Goal: Task Accomplishment & Management: Manage account settings

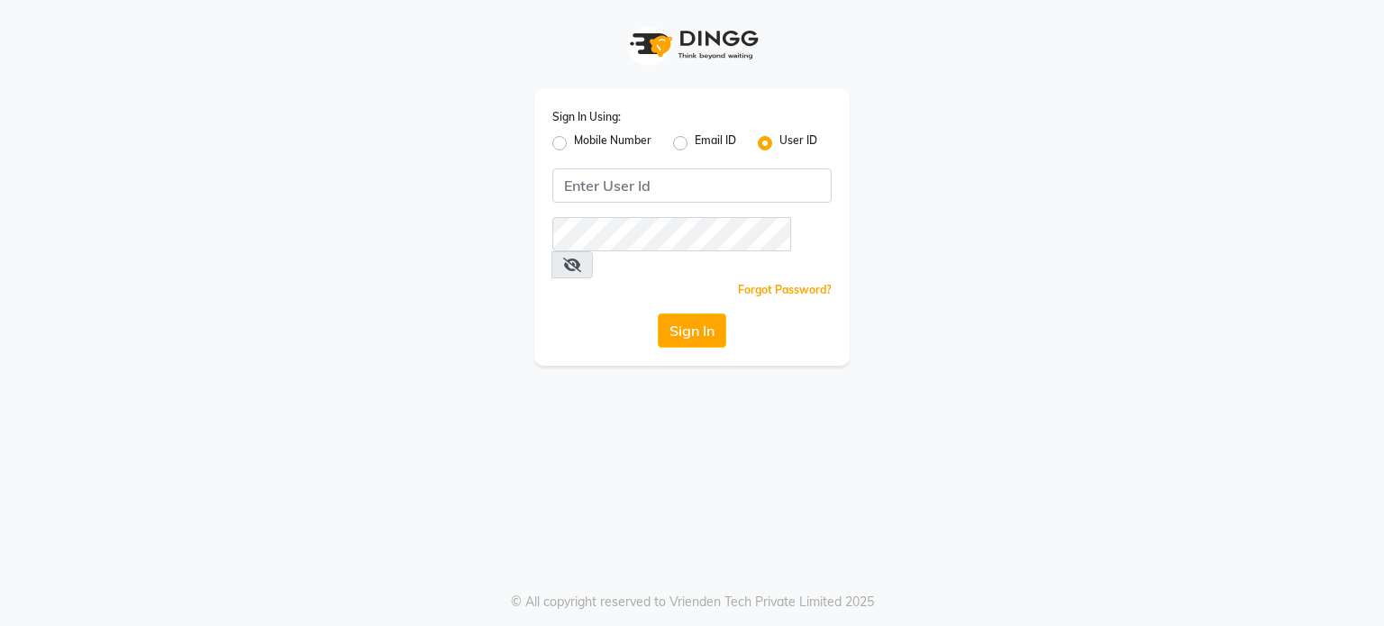
click at [574, 145] on label "Mobile Number" at bounding box center [612, 143] width 77 height 22
click at [574, 144] on input "Mobile Number" at bounding box center [580, 138] width 12 height 12
radio input "true"
radio input "false"
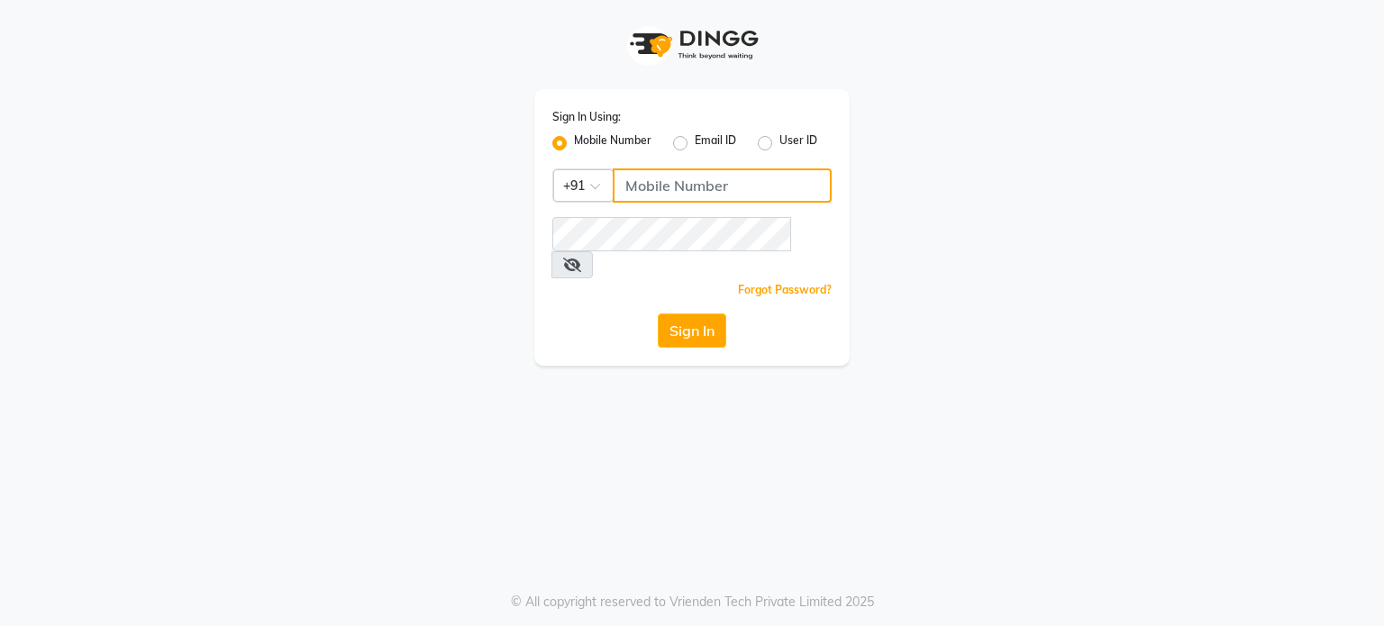
click at [693, 188] on input "Username" at bounding box center [722, 185] width 219 height 34
type input "9890719771"
click at [694, 314] on button "Sign In" at bounding box center [692, 331] width 68 height 34
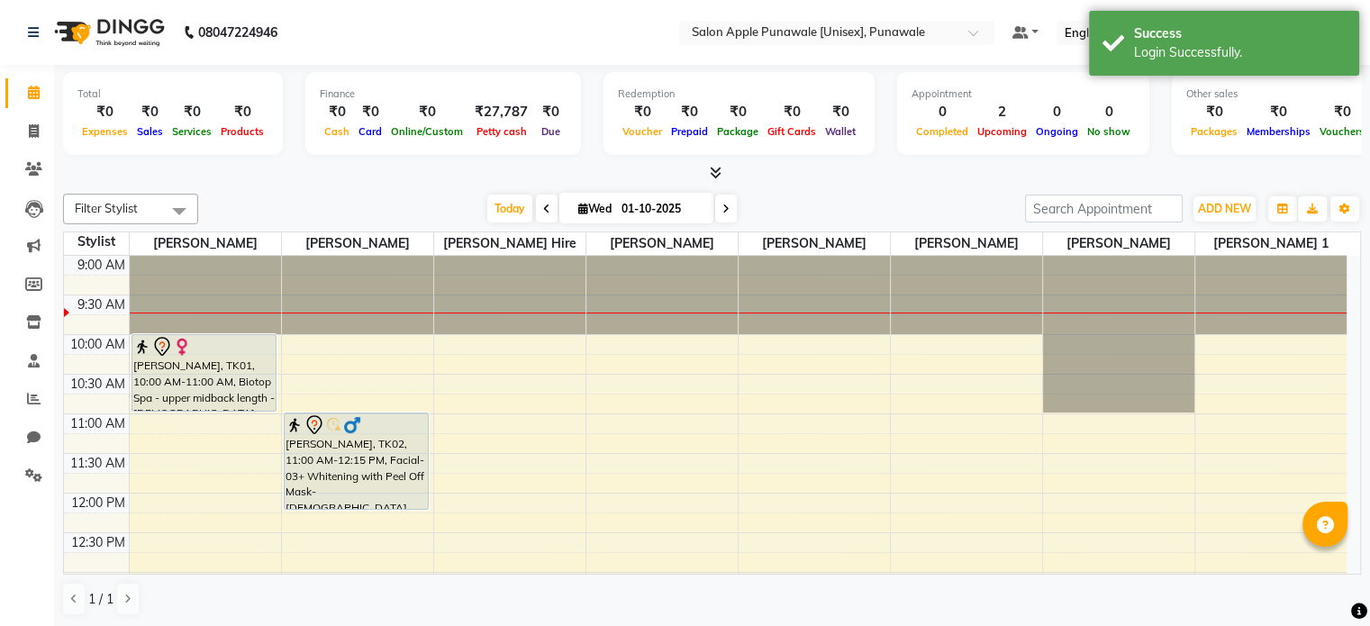
click at [1003, 17] on nav "08047224946 Select Location × Salon Apple Punawale [Unisex], Punawale Default P…" at bounding box center [685, 32] width 1370 height 65
click at [950, 33] on input "text" at bounding box center [818, 34] width 261 height 18
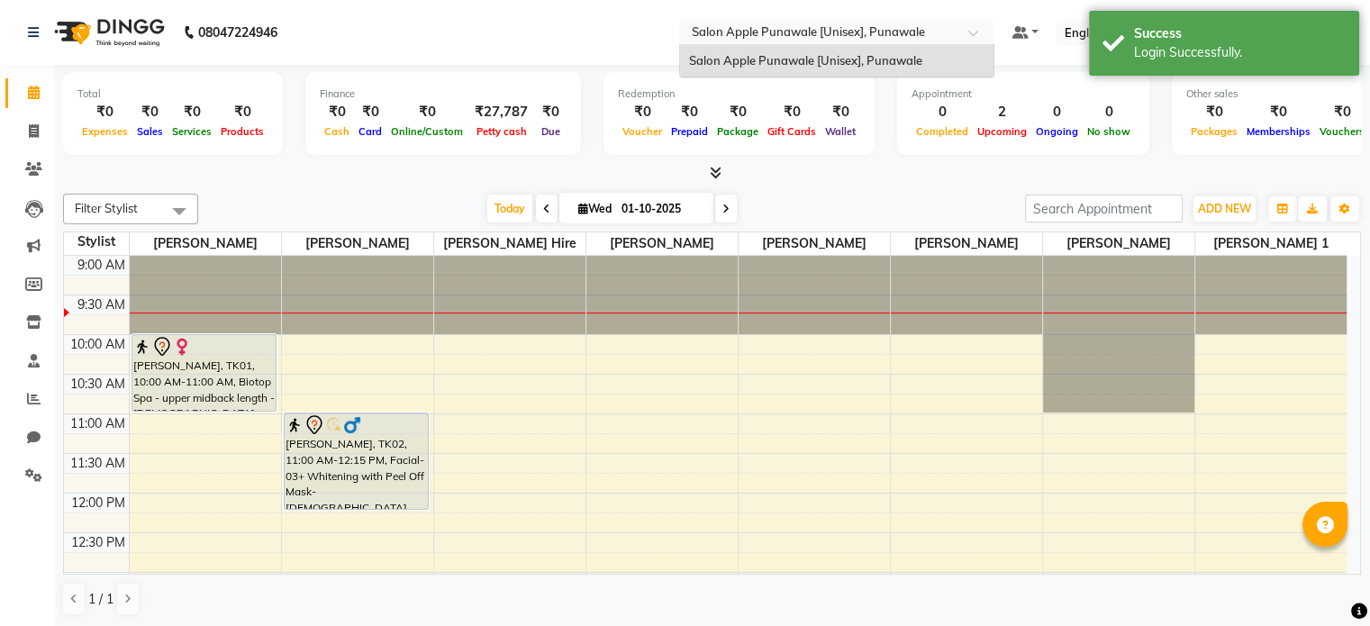
click at [950, 33] on input "text" at bounding box center [818, 34] width 261 height 18
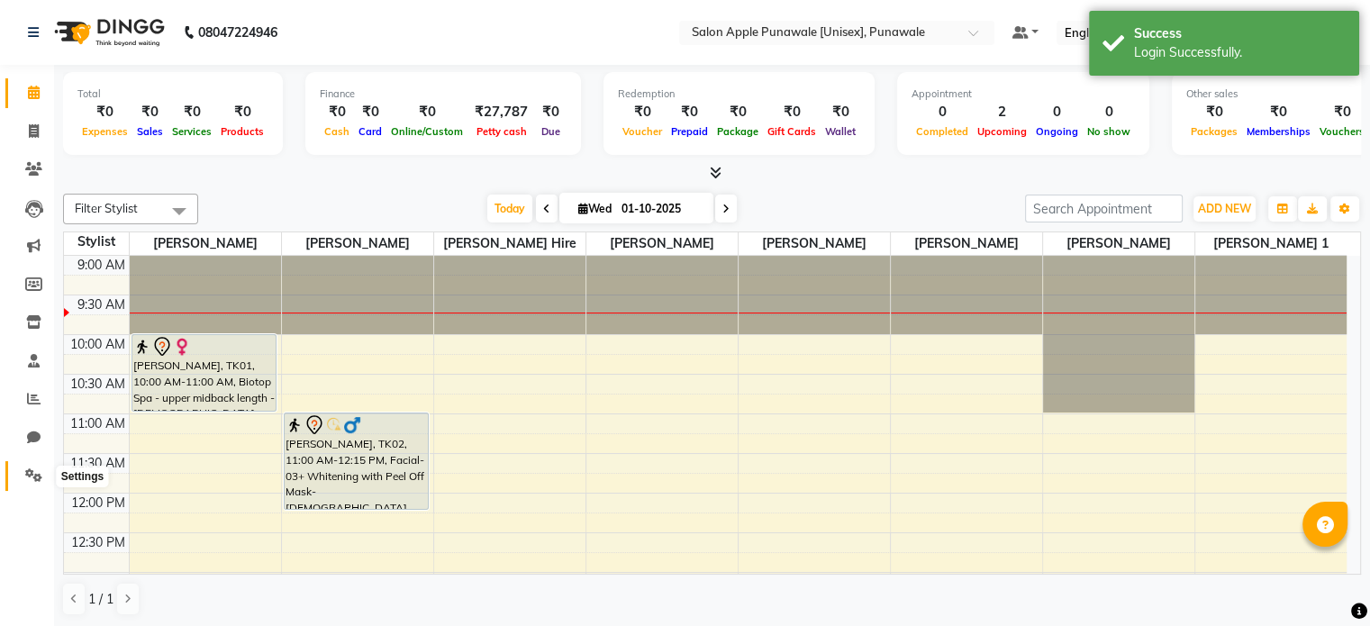
click at [25, 477] on icon at bounding box center [33, 475] width 17 height 14
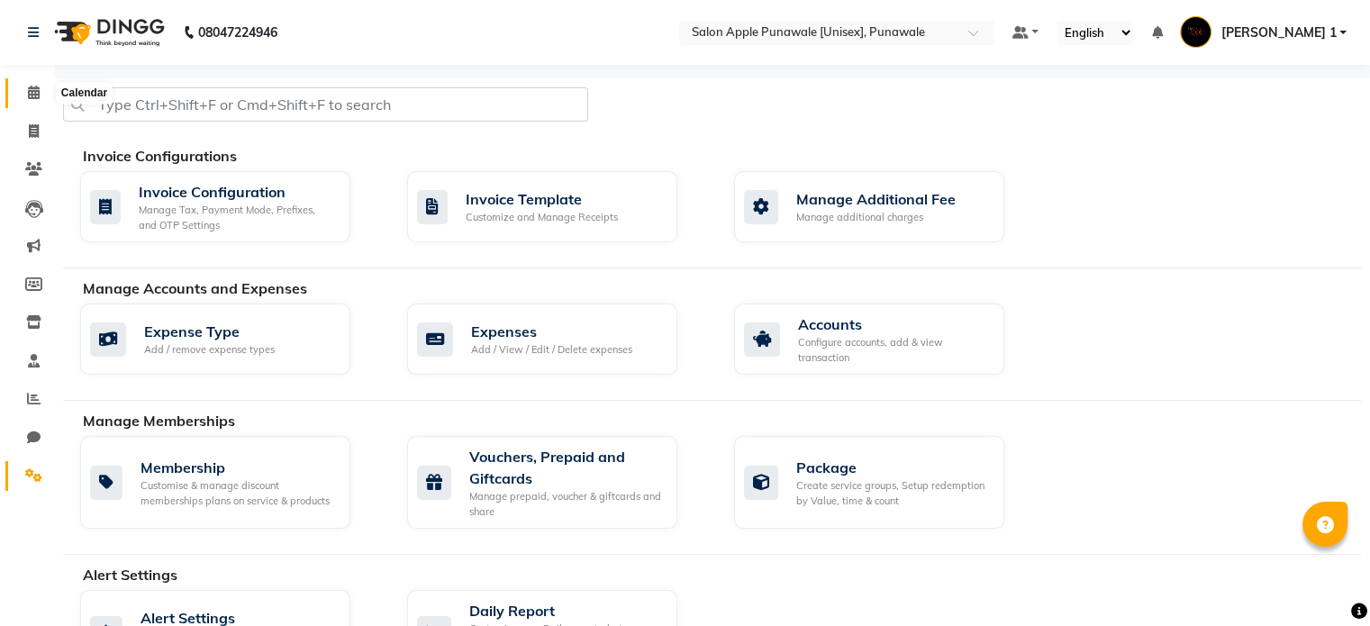
click at [29, 86] on icon at bounding box center [34, 93] width 12 height 14
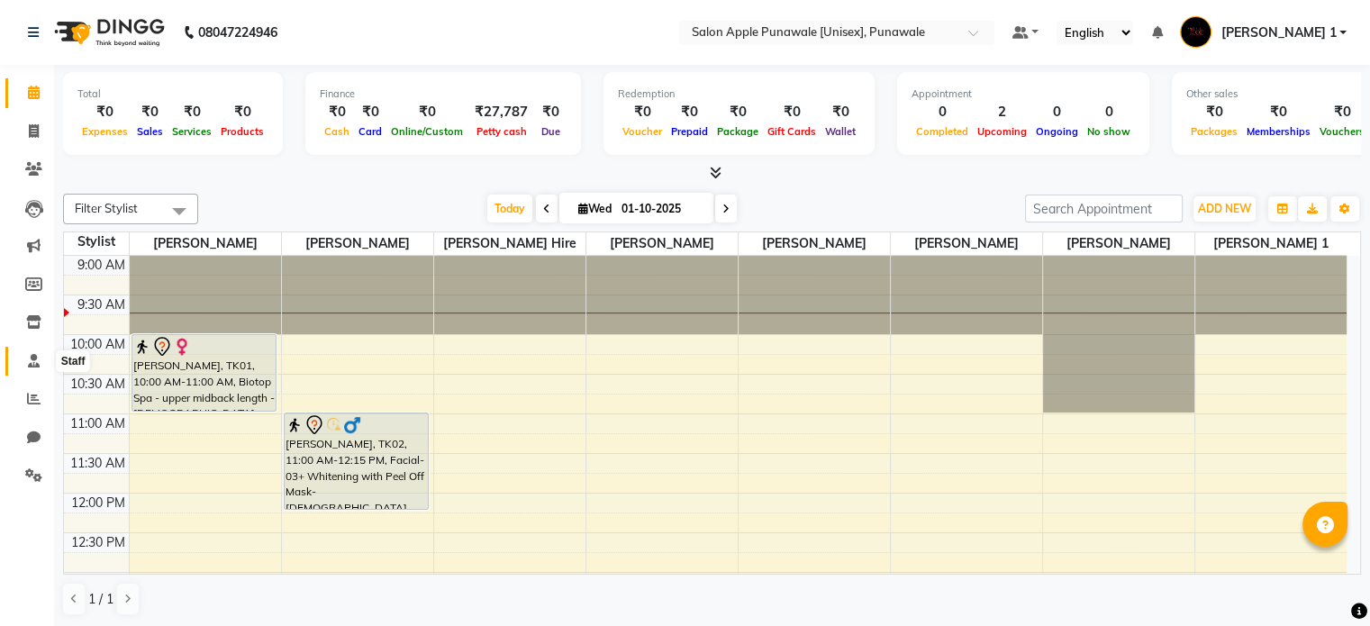
click at [31, 368] on span at bounding box center [34, 361] width 32 height 21
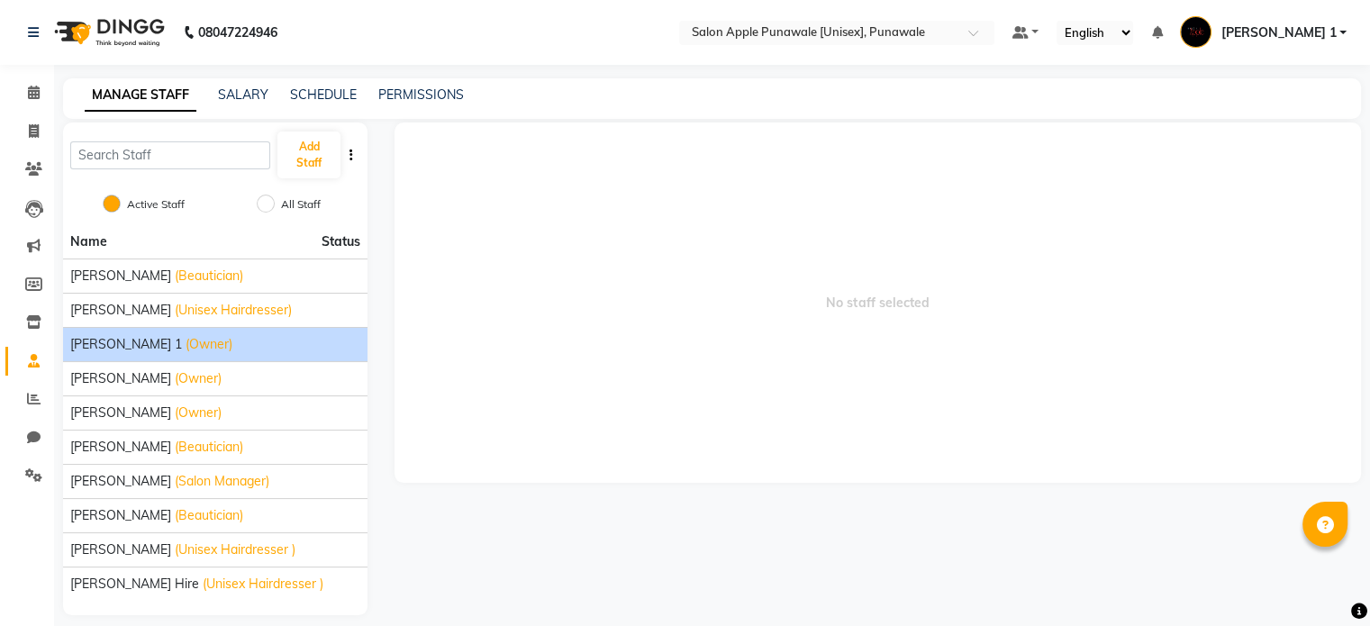
click at [131, 345] on span "[PERSON_NAME] 1" at bounding box center [126, 344] width 112 height 19
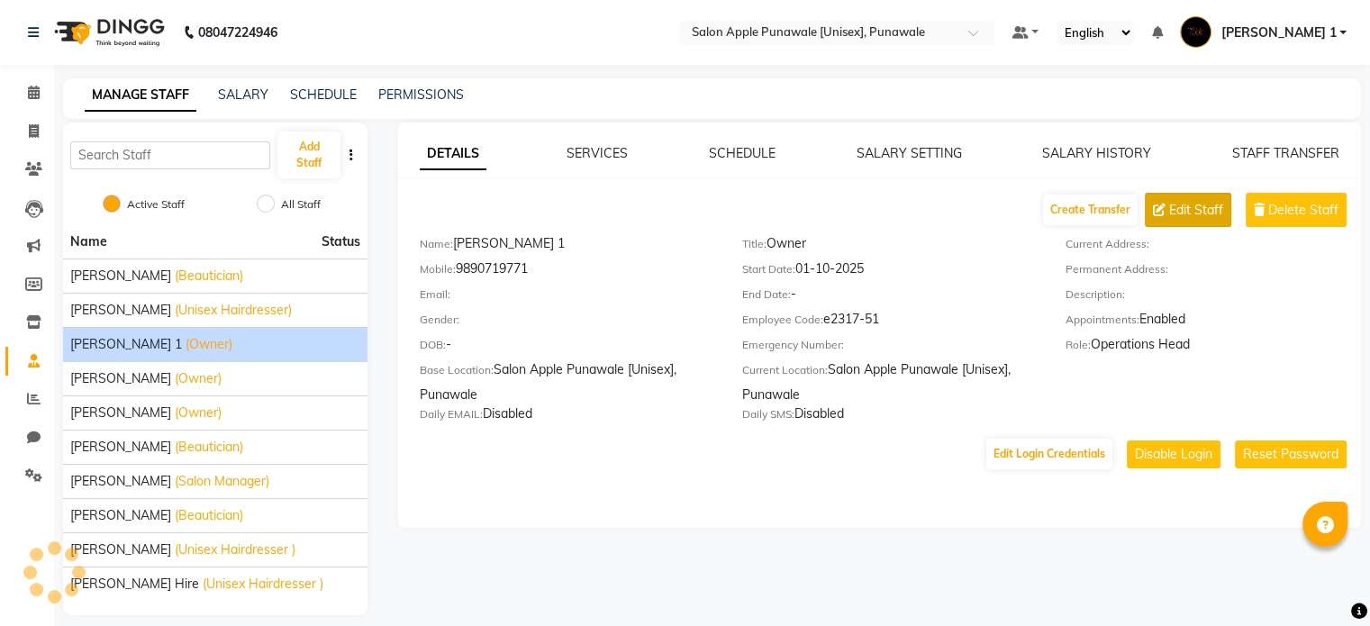
click at [1189, 206] on span "Edit Staff" at bounding box center [1196, 210] width 54 height 19
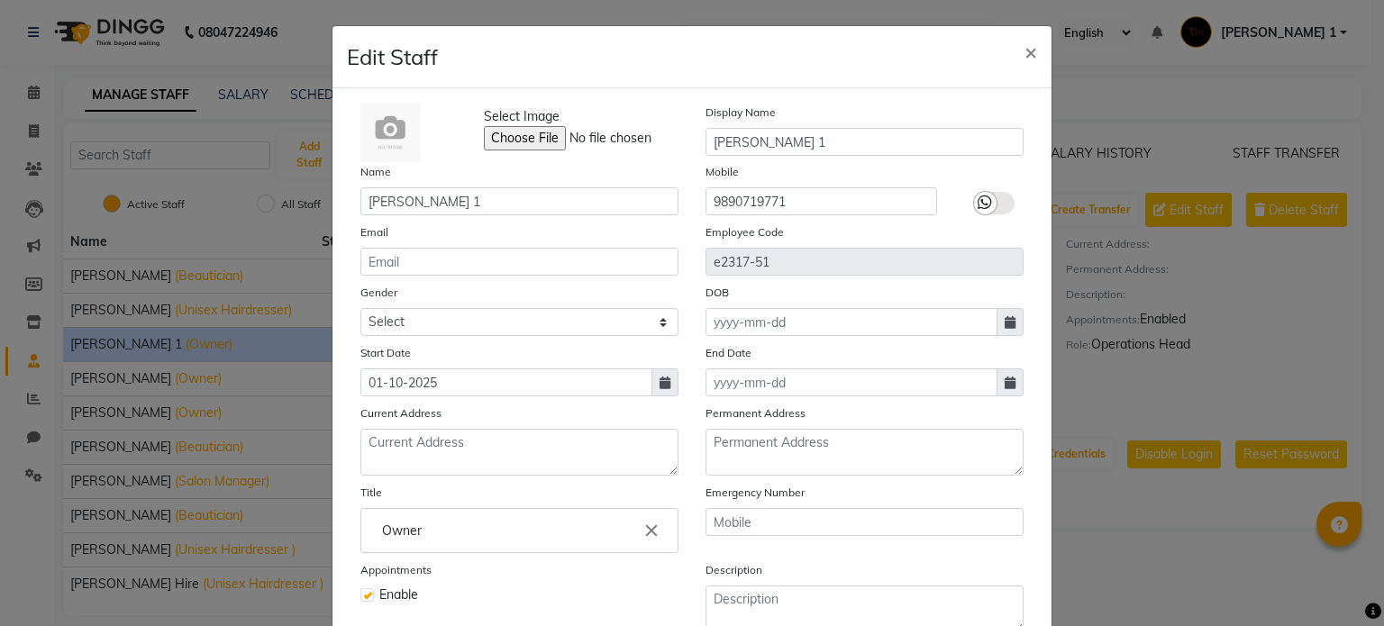
click at [360, 600] on label at bounding box center [367, 595] width 14 height 14
click at [360, 599] on input "checkbox" at bounding box center [366, 593] width 12 height 12
checkbox input "false"
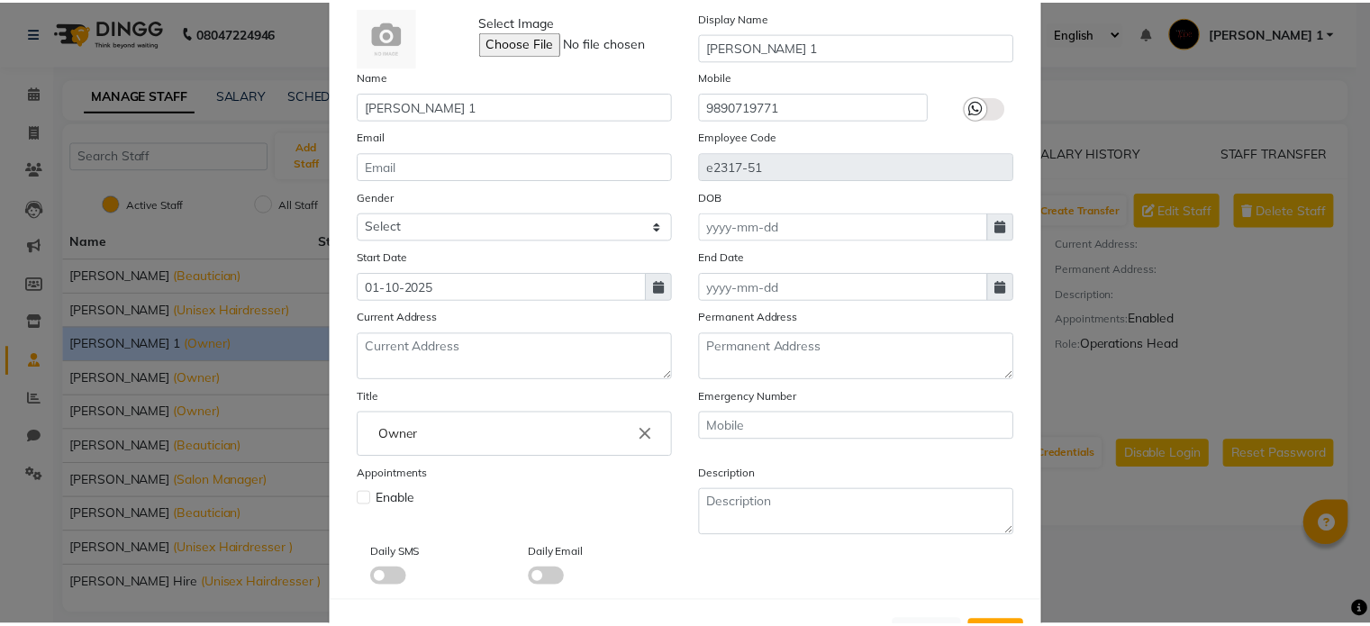
scroll to position [175, 0]
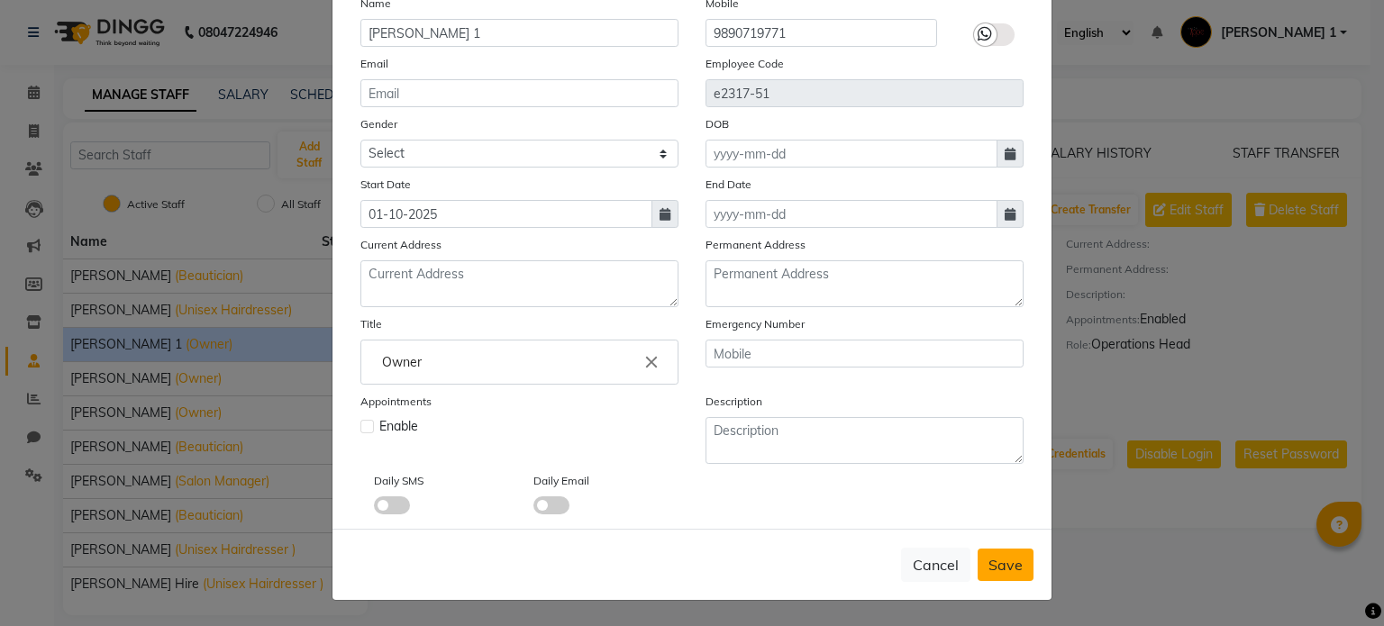
drag, startPoint x: 976, startPoint y: 581, endPoint x: 995, endPoint y: 569, distance: 22.3
click at [995, 569] on div "Cancel Save" at bounding box center [691, 564] width 719 height 71
click at [995, 569] on span "Save" at bounding box center [1005, 565] width 34 height 18
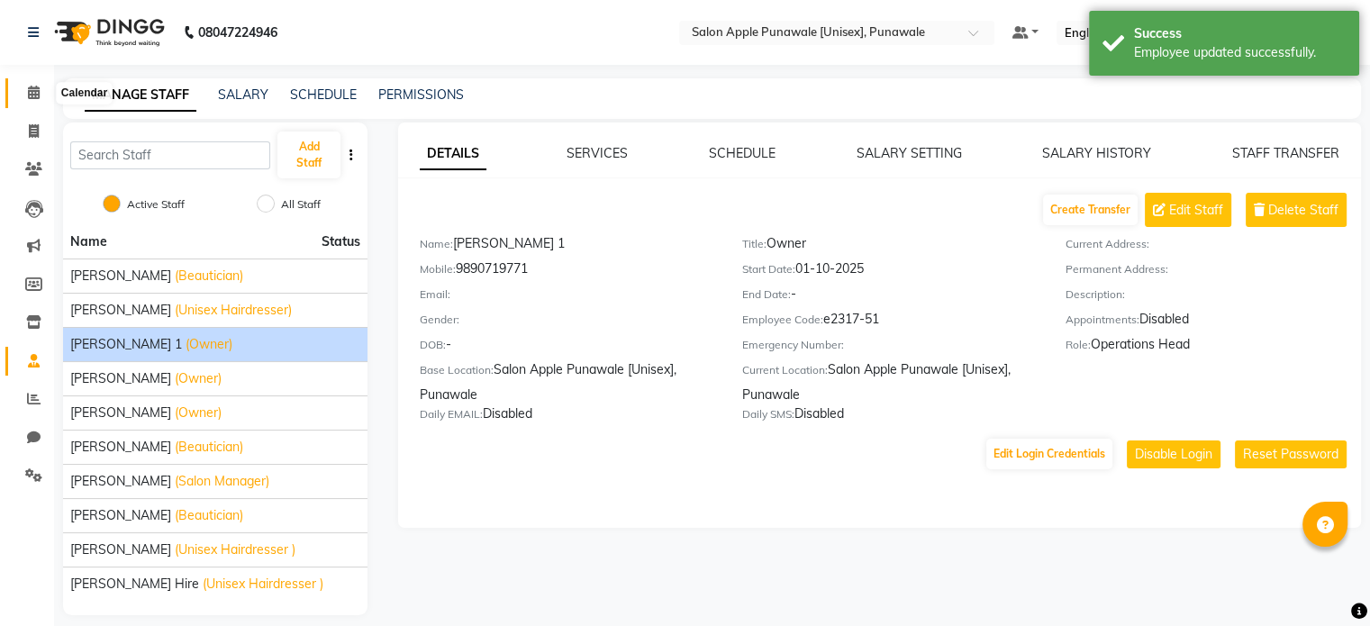
click at [22, 89] on span at bounding box center [34, 93] width 32 height 21
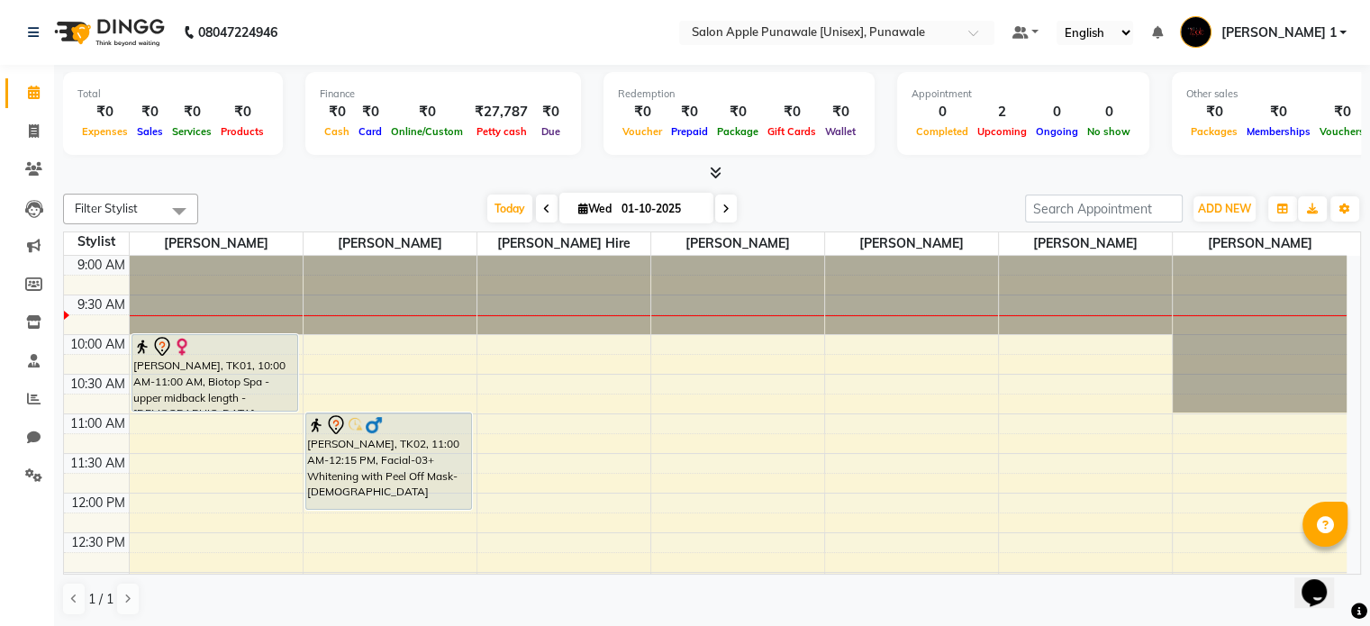
click at [1297, 36] on span "[PERSON_NAME] 1" at bounding box center [1278, 32] width 115 height 19
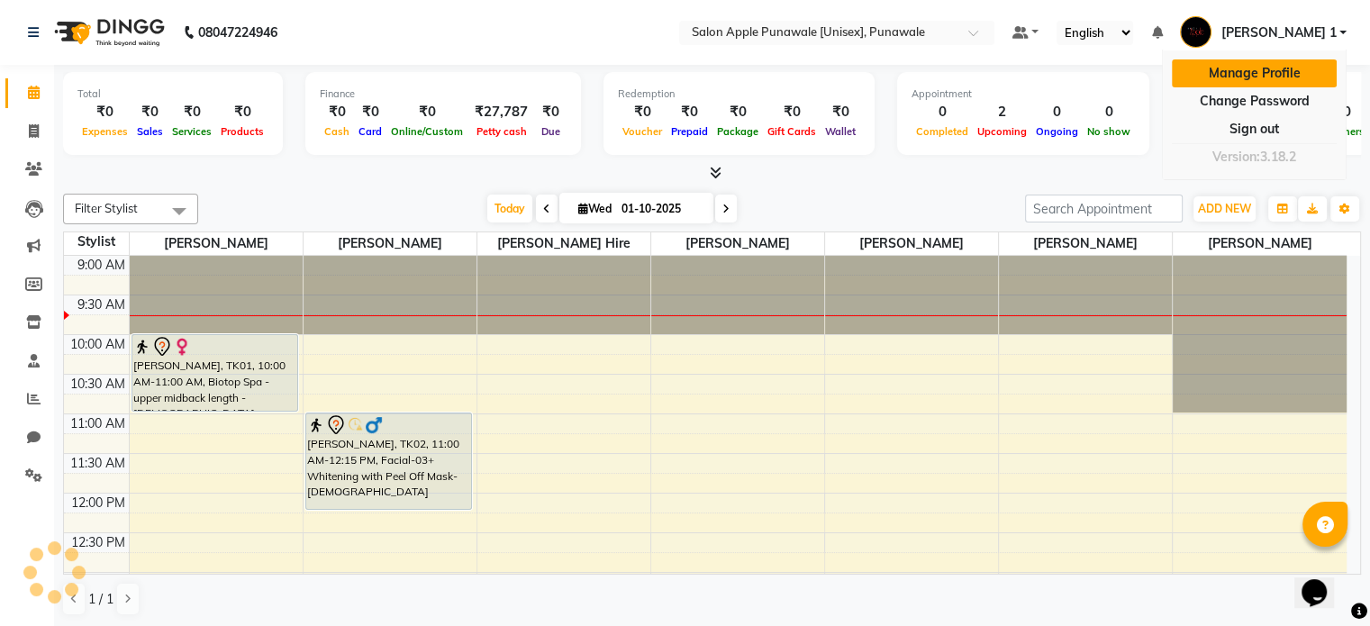
click at [1254, 75] on link "Manage Profile" at bounding box center [1254, 73] width 165 height 28
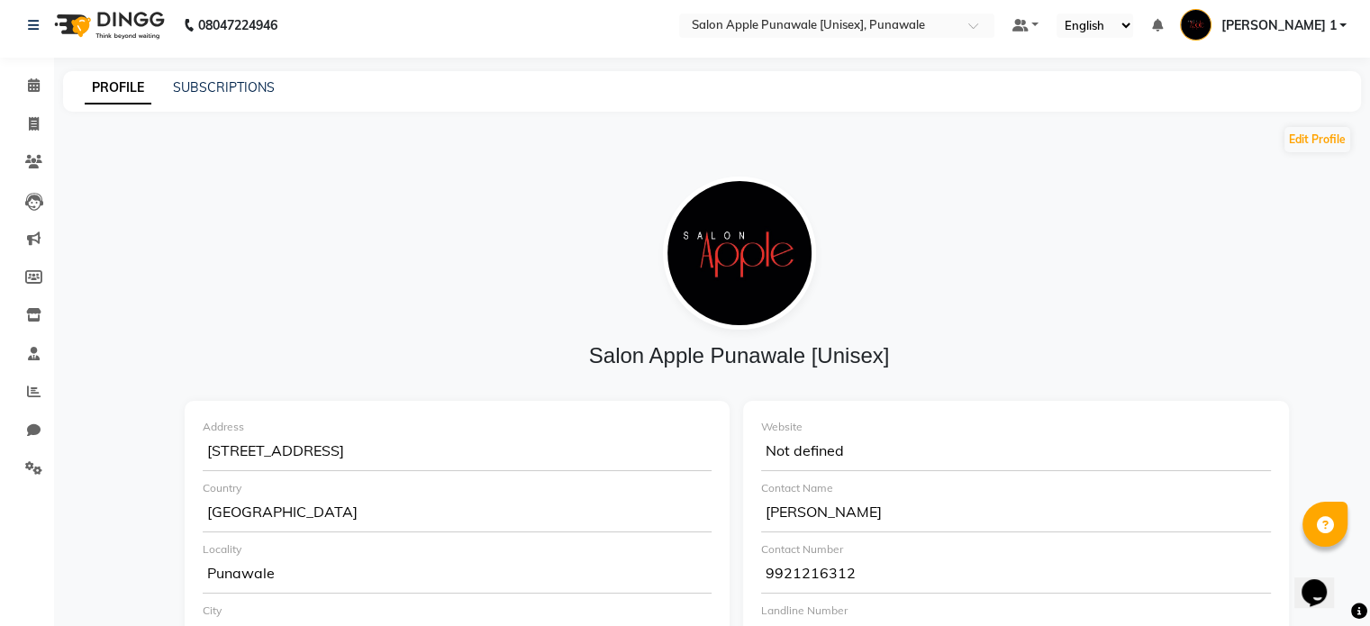
scroll to position [3, 0]
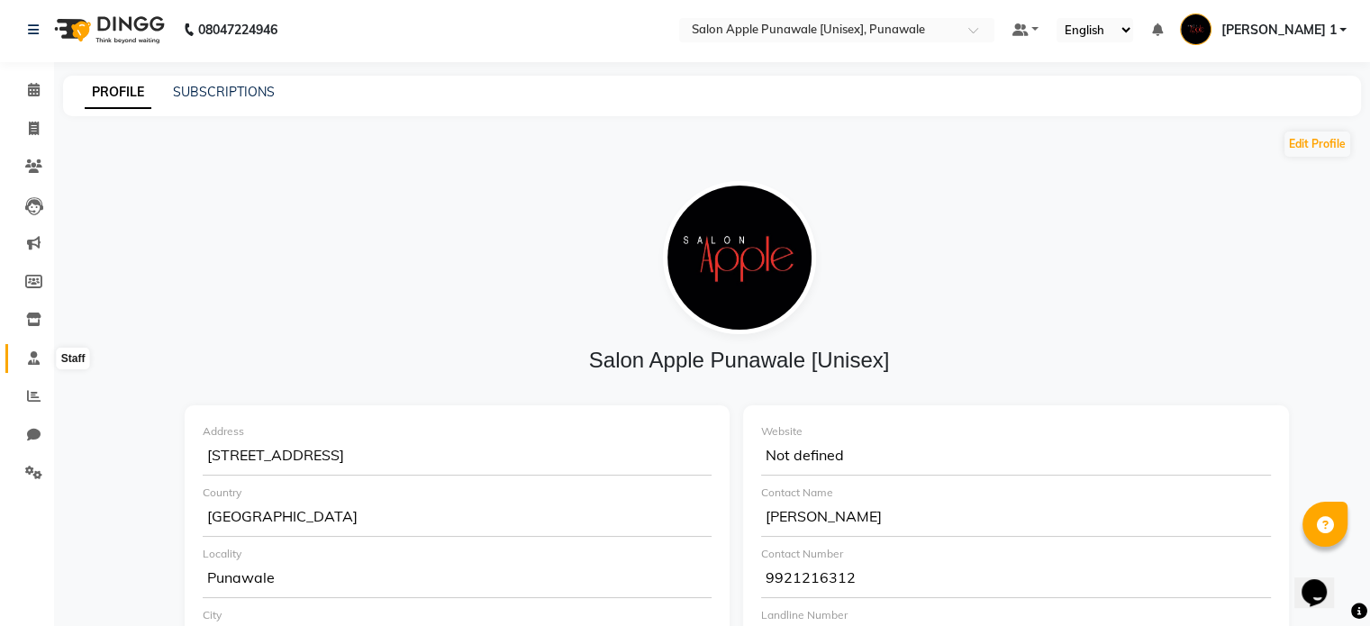
click at [29, 358] on icon at bounding box center [34, 358] width 12 height 14
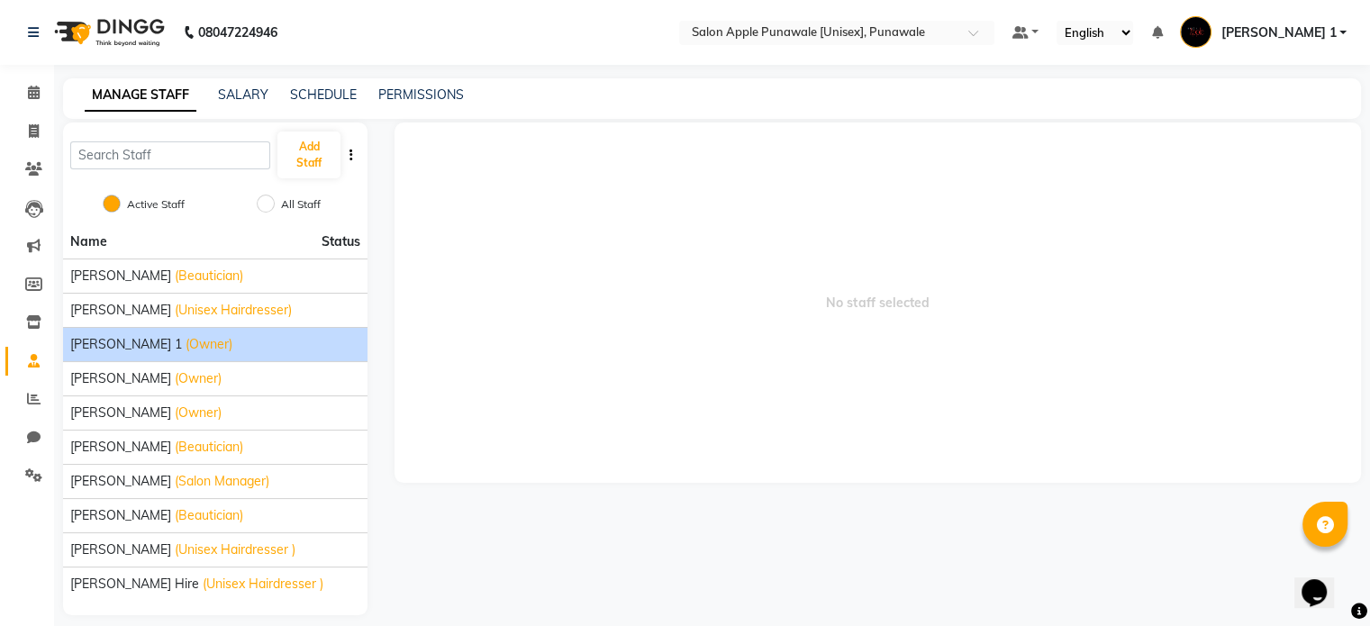
click at [131, 345] on span "[PERSON_NAME] 1" at bounding box center [126, 344] width 112 height 19
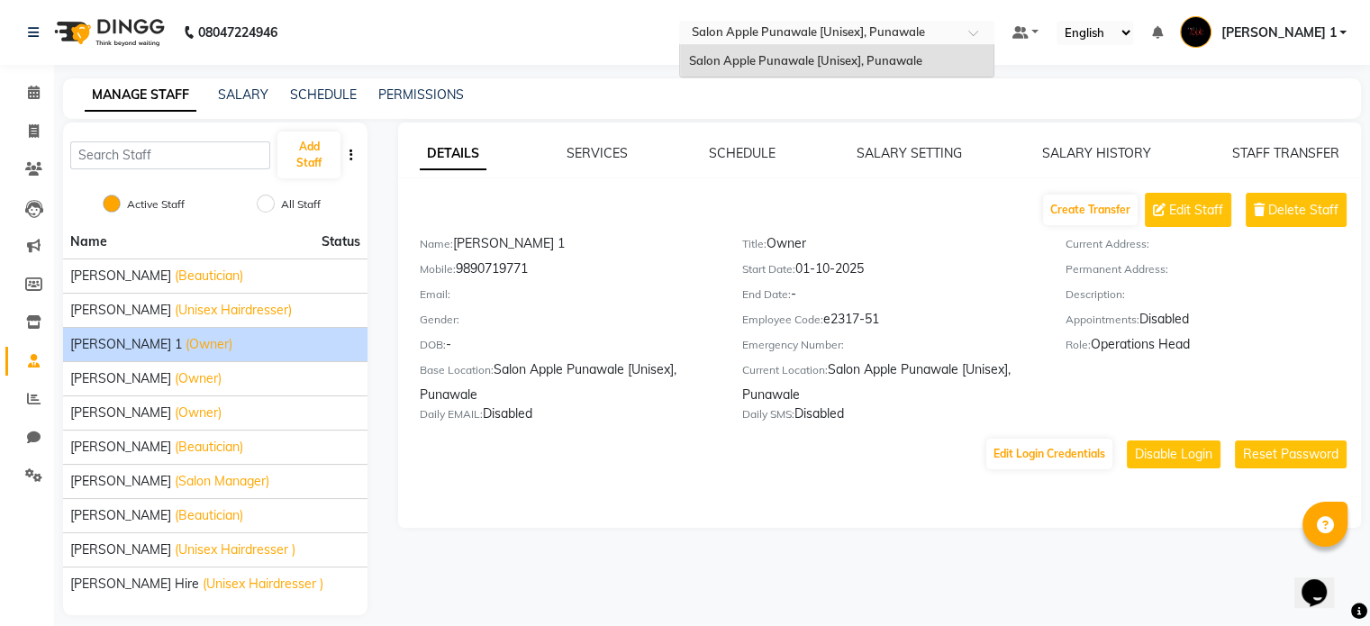
click at [922, 25] on input "text" at bounding box center [818, 34] width 261 height 18
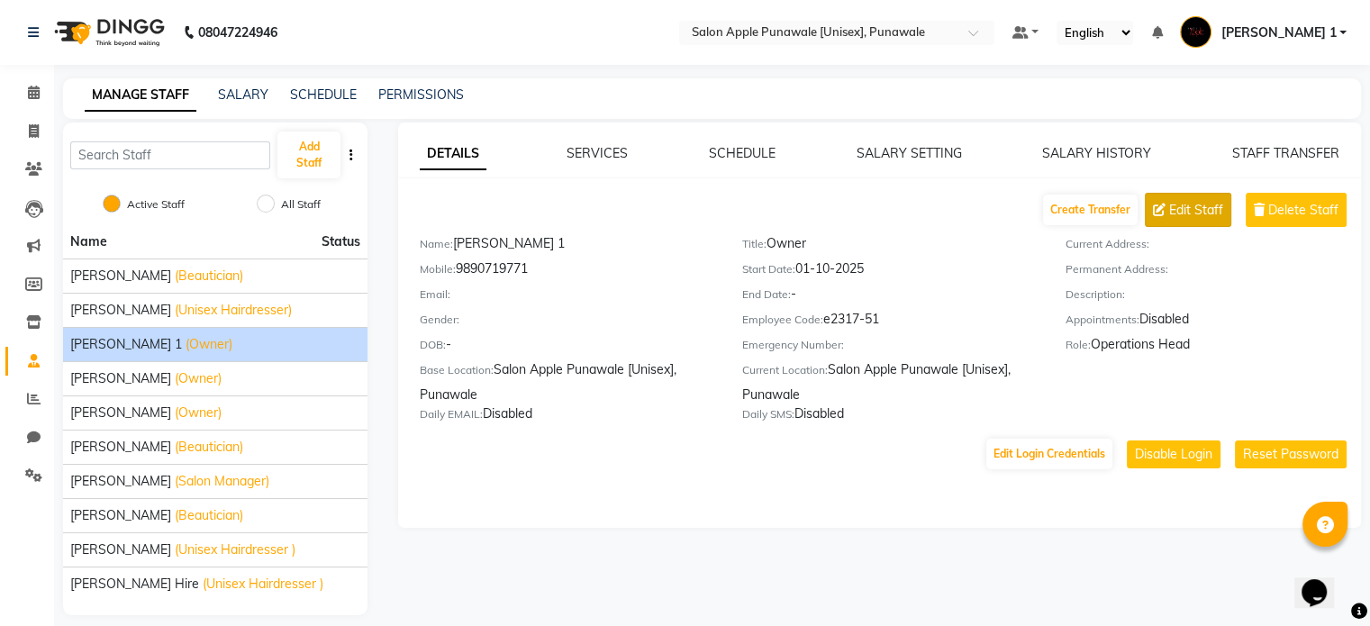
click at [1193, 217] on span "Edit Staff" at bounding box center [1196, 210] width 54 height 19
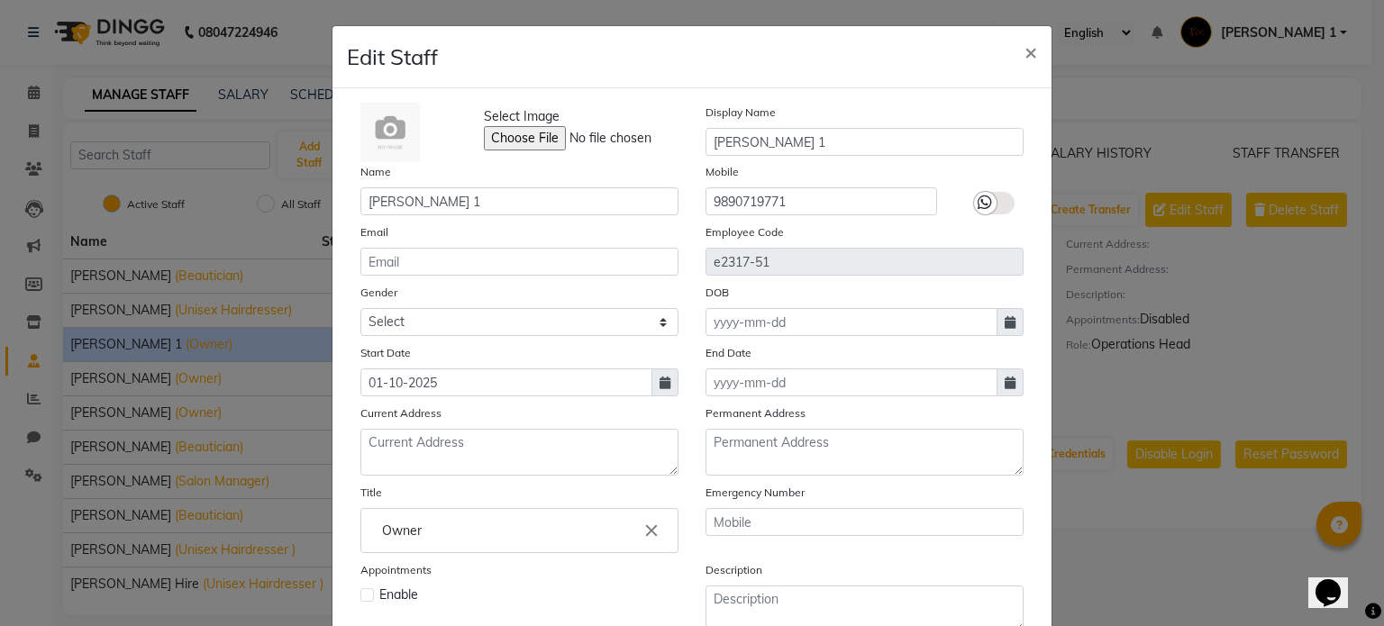
click at [998, 208] on label at bounding box center [994, 203] width 41 height 23
click at [0, 0] on input "checkbox" at bounding box center [0, 0] width 0 height 0
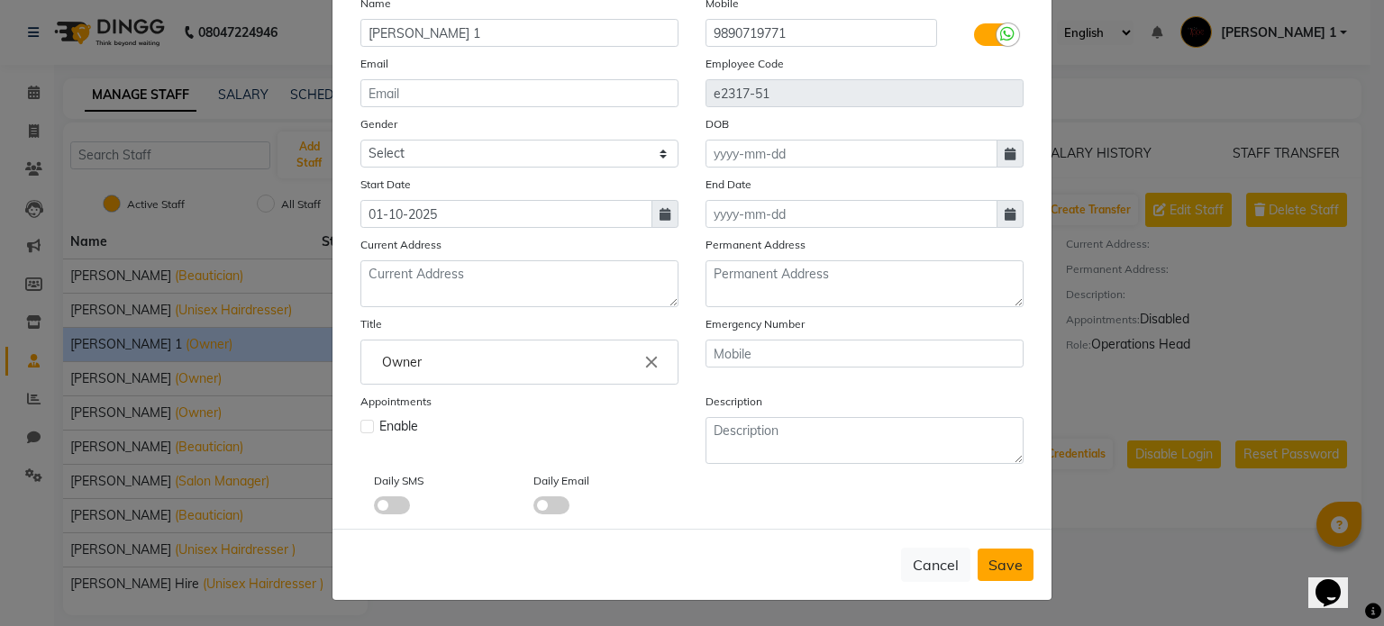
click at [1004, 567] on span "Save" at bounding box center [1005, 565] width 34 height 18
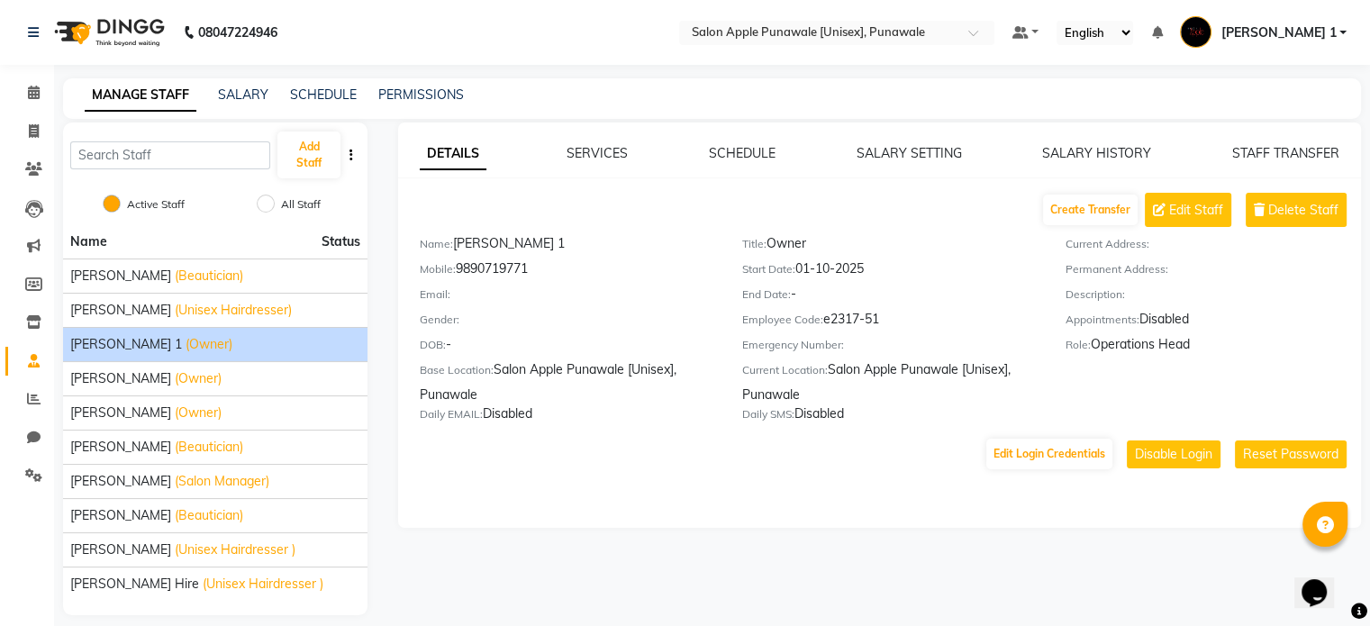
click at [436, 208] on div "Create Transfer Edit Staff Delete Staff" at bounding box center [890, 210] width 941 height 34
click at [36, 477] on icon at bounding box center [33, 475] width 17 height 14
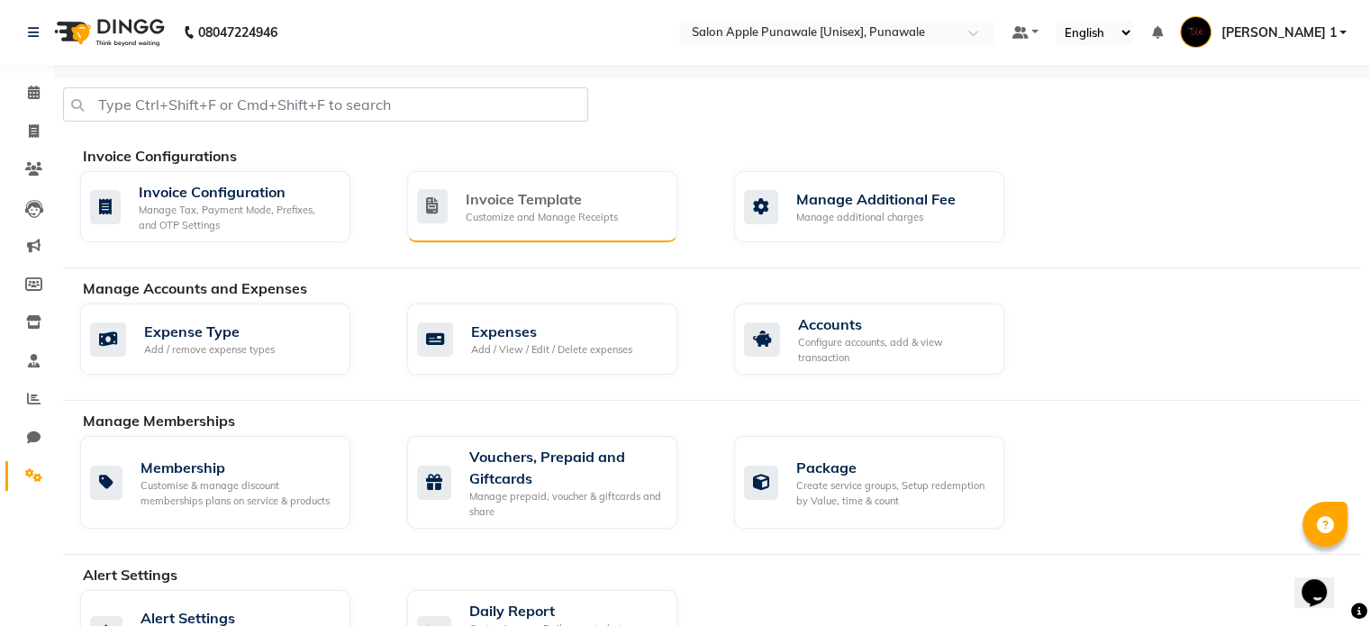
click at [510, 206] on div "Invoice Template" at bounding box center [542, 199] width 152 height 22
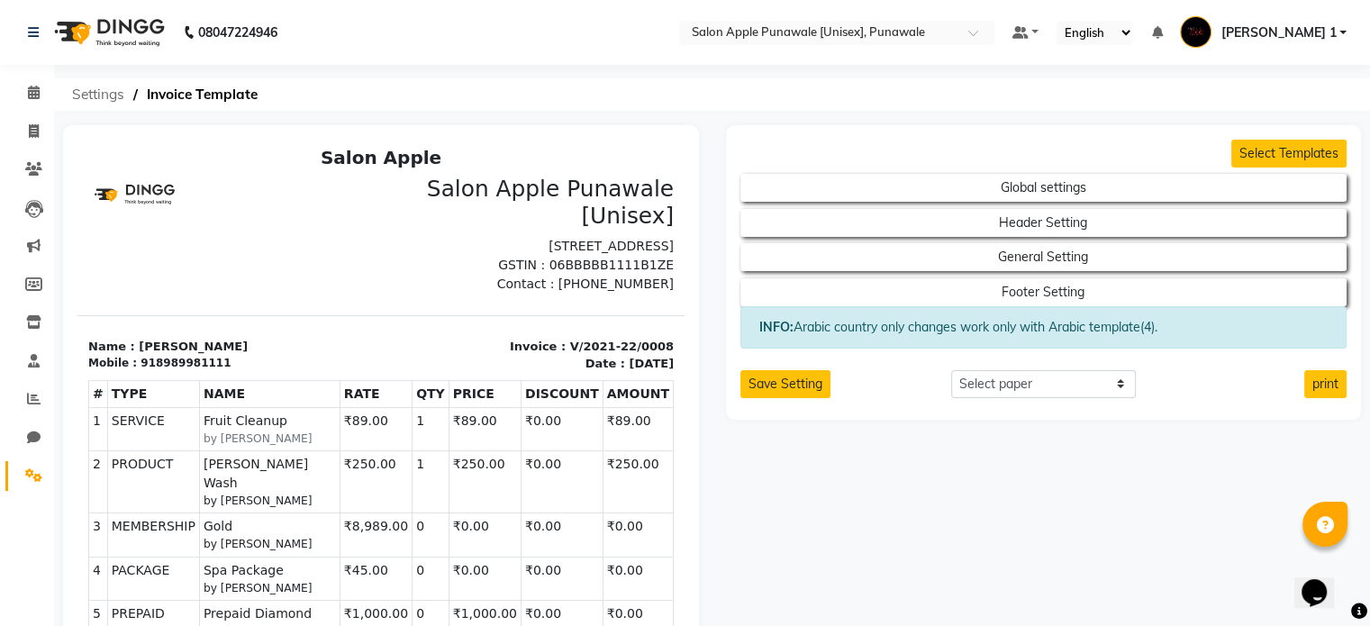
click at [101, 97] on span "Settings" at bounding box center [98, 94] width 70 height 32
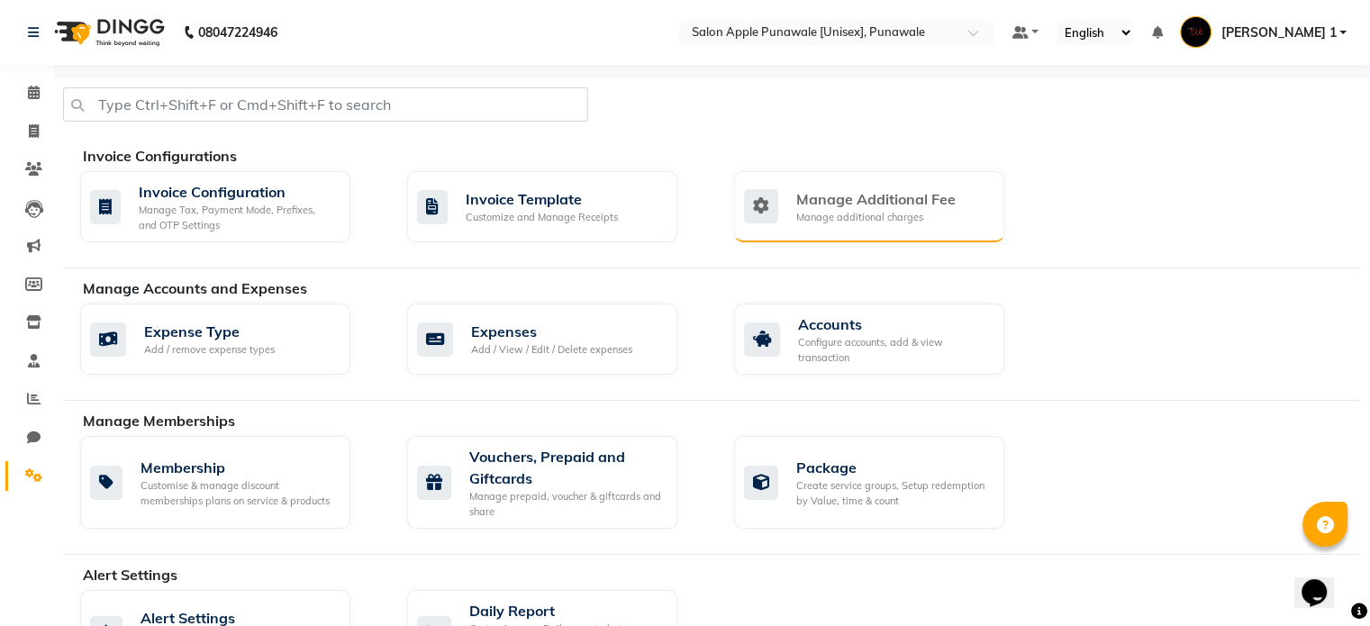
click at [844, 204] on div "Manage Additional Fee" at bounding box center [875, 199] width 159 height 22
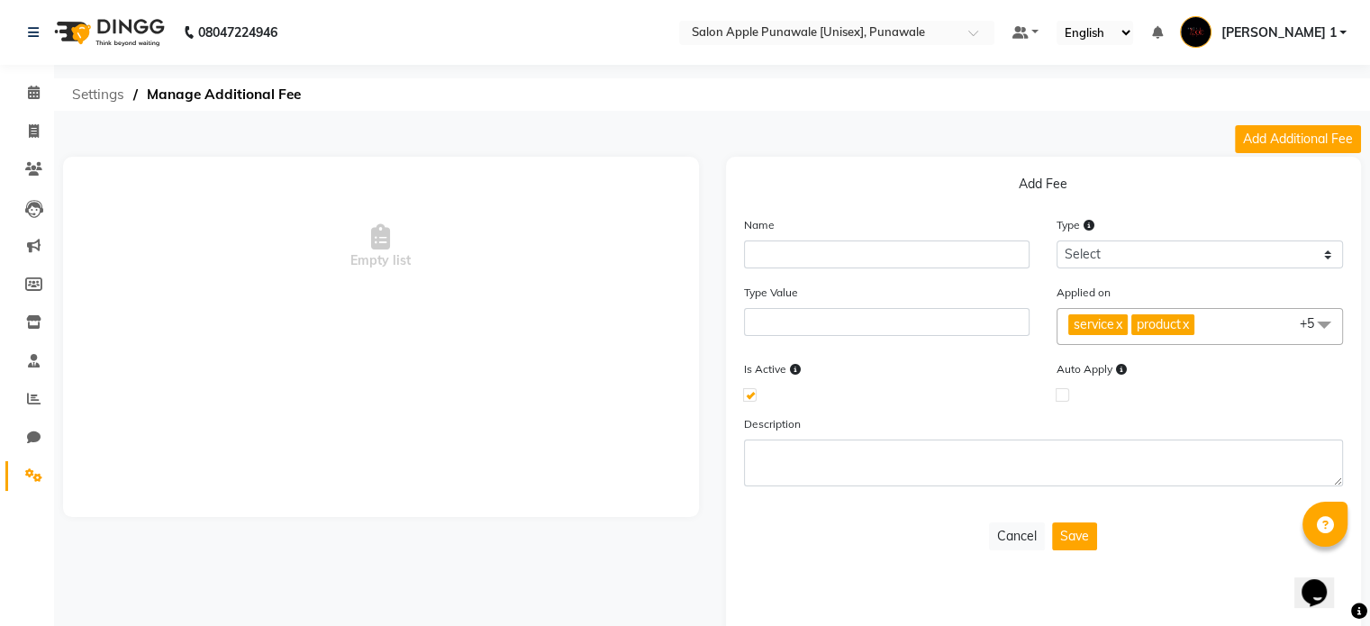
click at [105, 95] on span "Settings" at bounding box center [98, 94] width 70 height 32
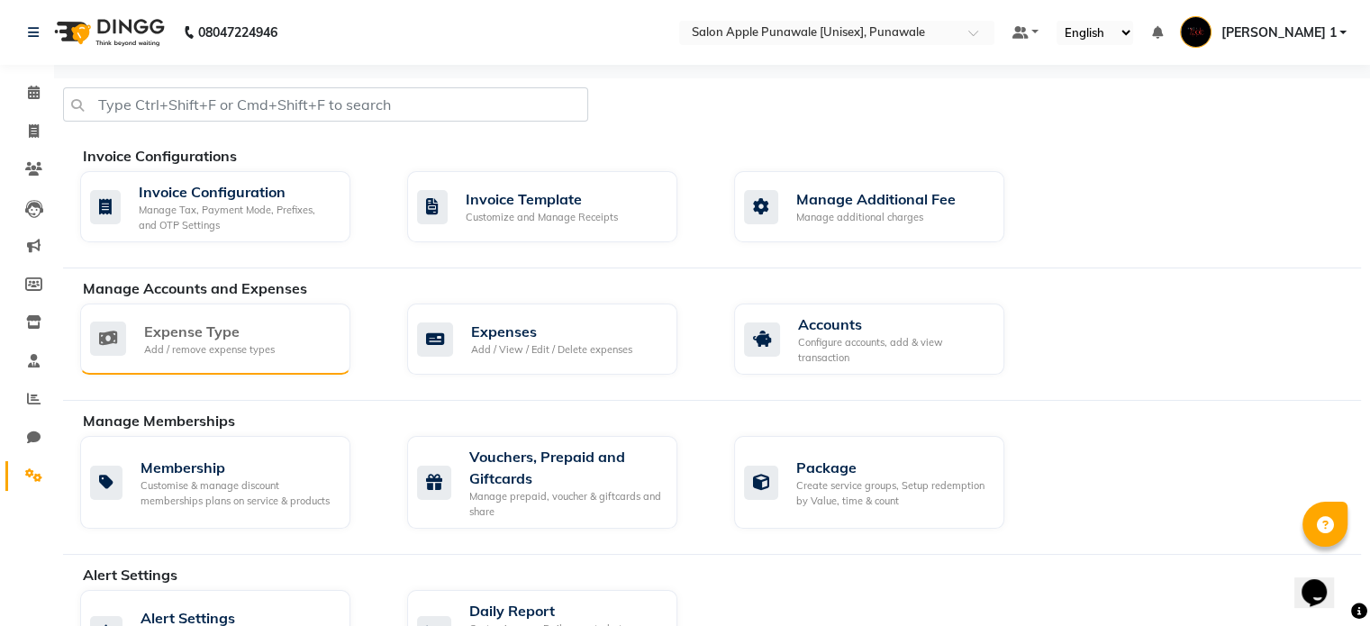
click at [260, 331] on div "Expense Type" at bounding box center [209, 332] width 131 height 22
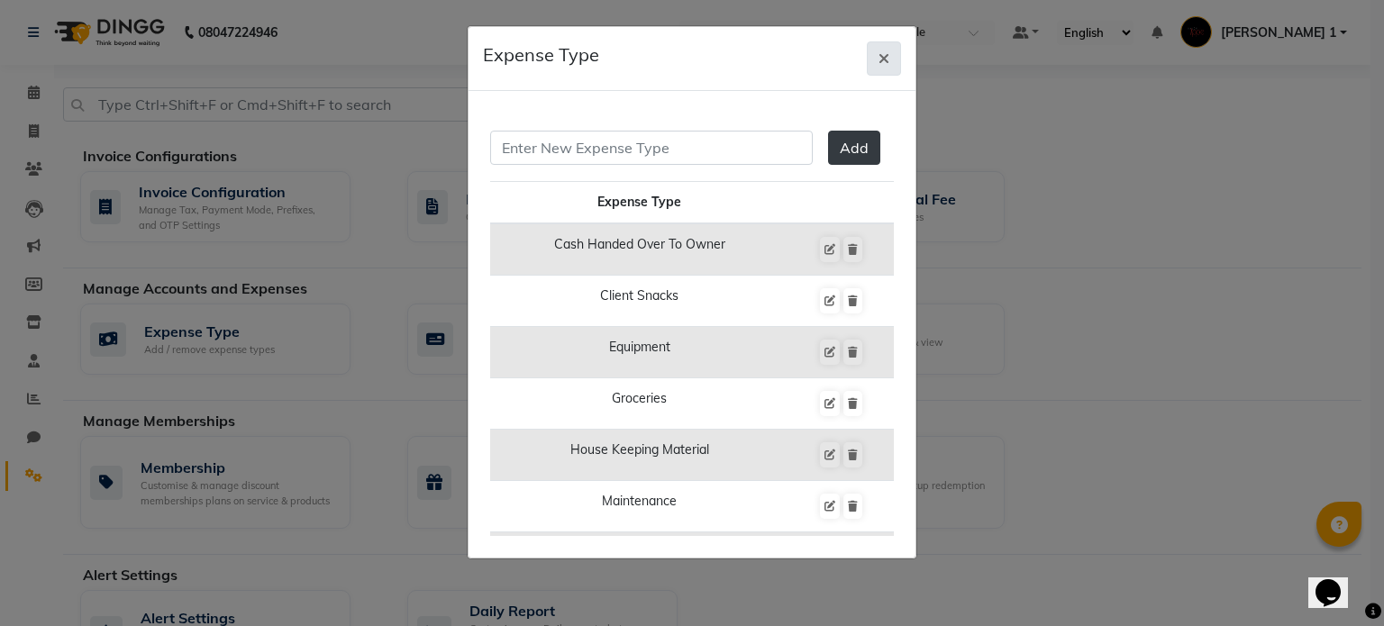
click at [882, 55] on icon "button" at bounding box center [883, 58] width 11 height 14
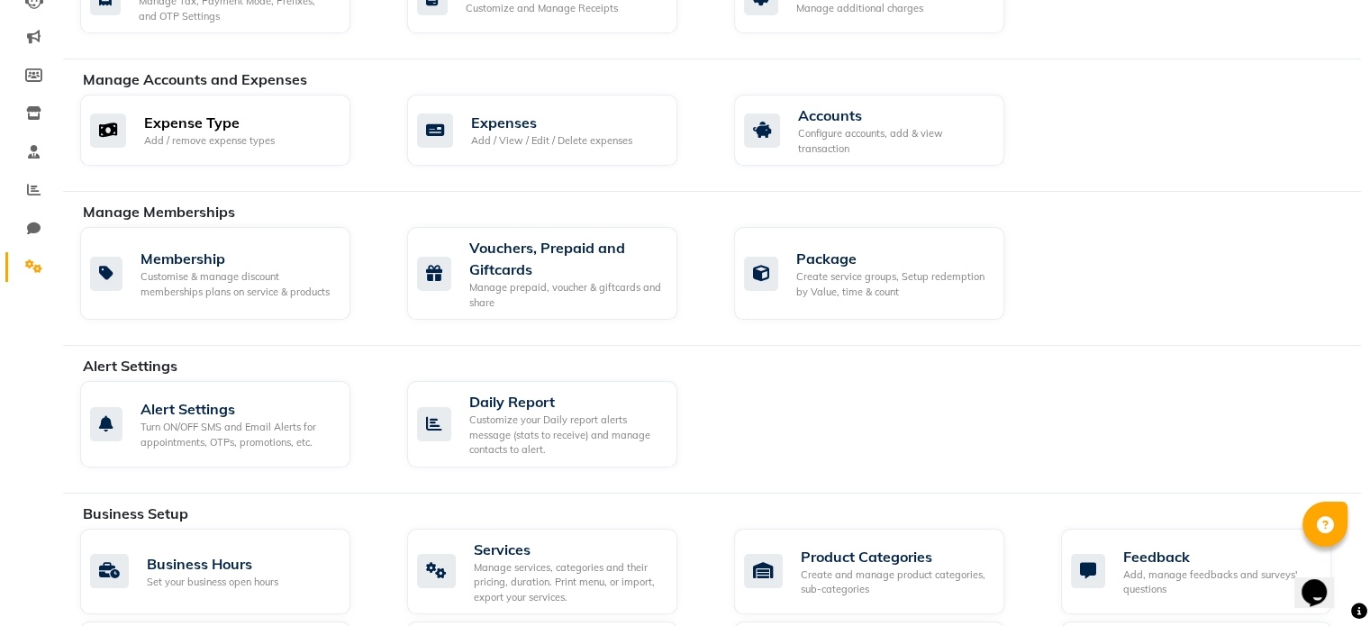
scroll to position [216, 0]
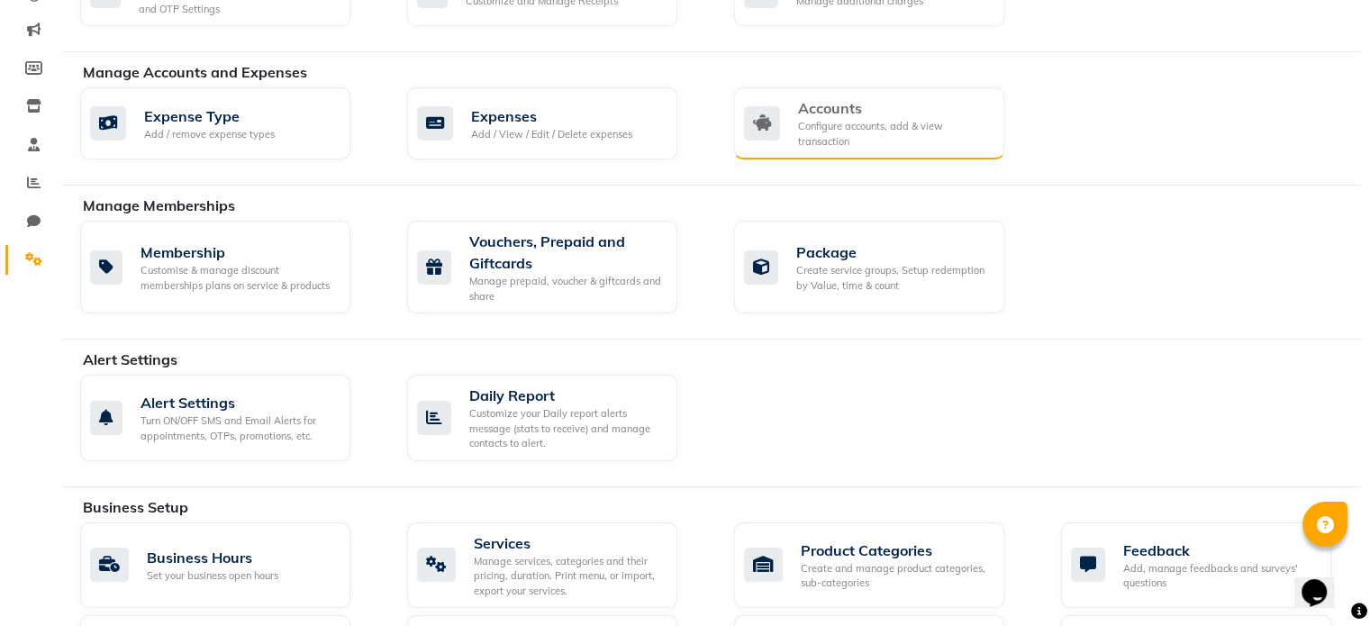
click at [828, 126] on div "Configure accounts, add & view transaction" at bounding box center [894, 134] width 192 height 30
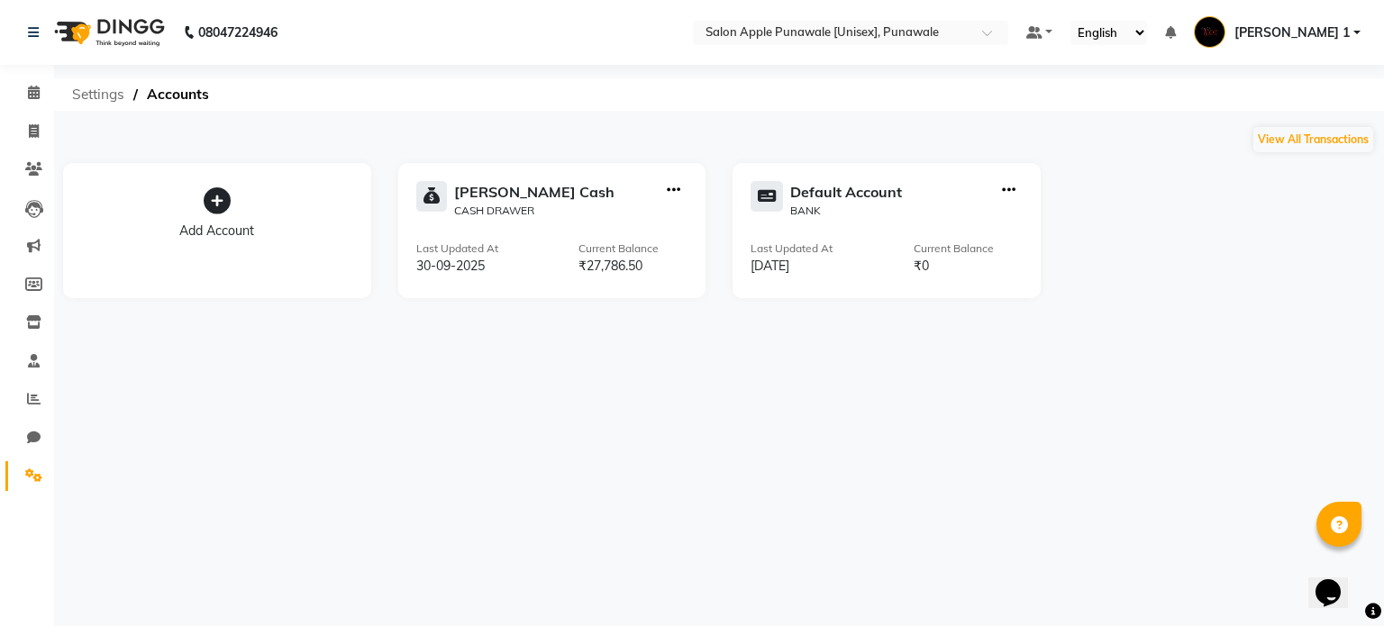
click at [105, 87] on span "Settings" at bounding box center [98, 94] width 70 height 32
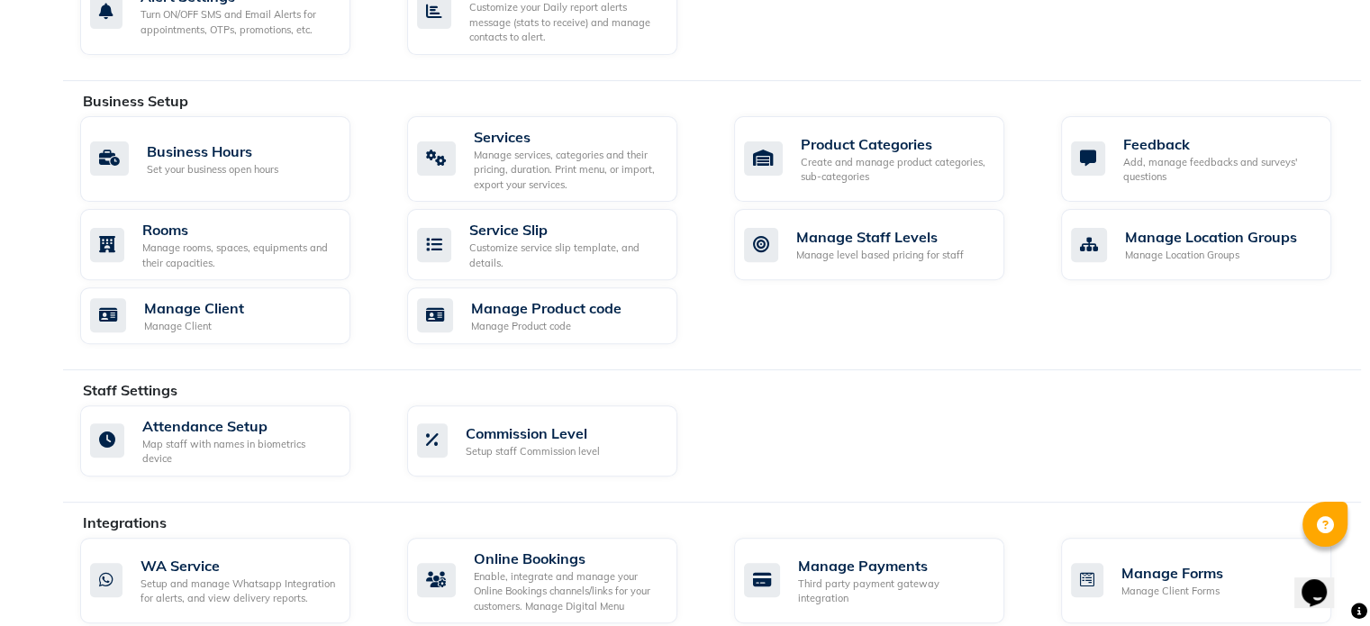
scroll to position [627, 0]
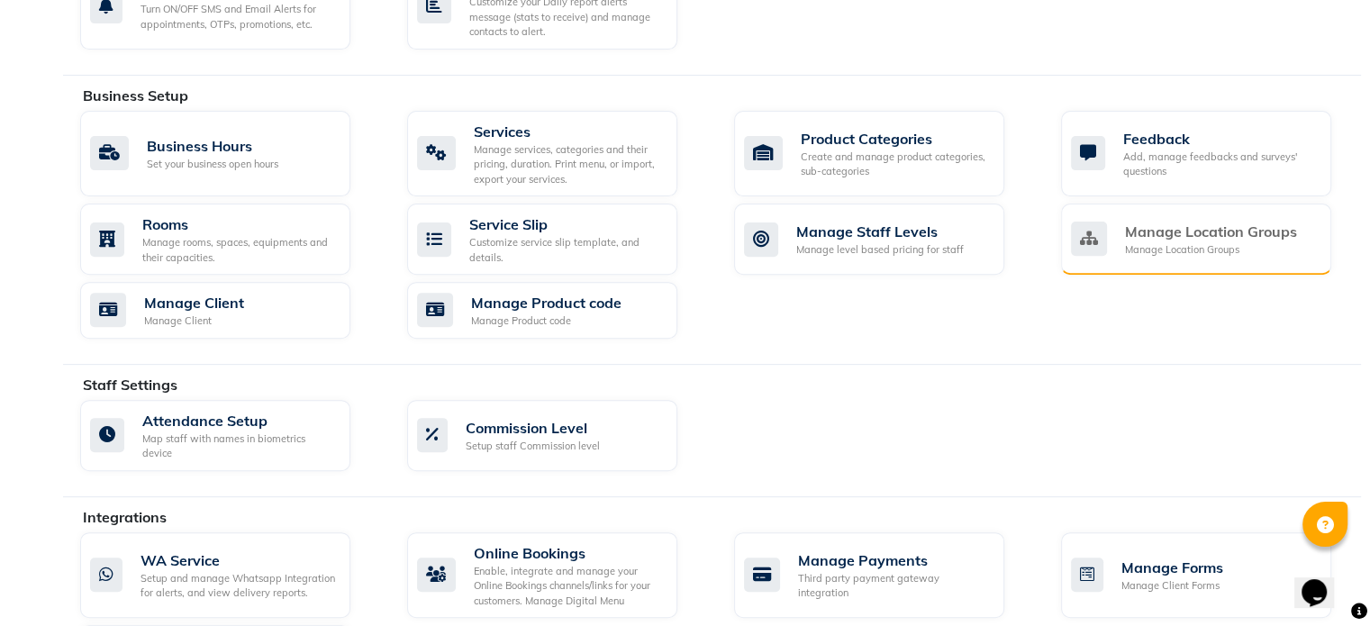
click at [1128, 234] on div "Manage Location Groups" at bounding box center [1211, 232] width 172 height 22
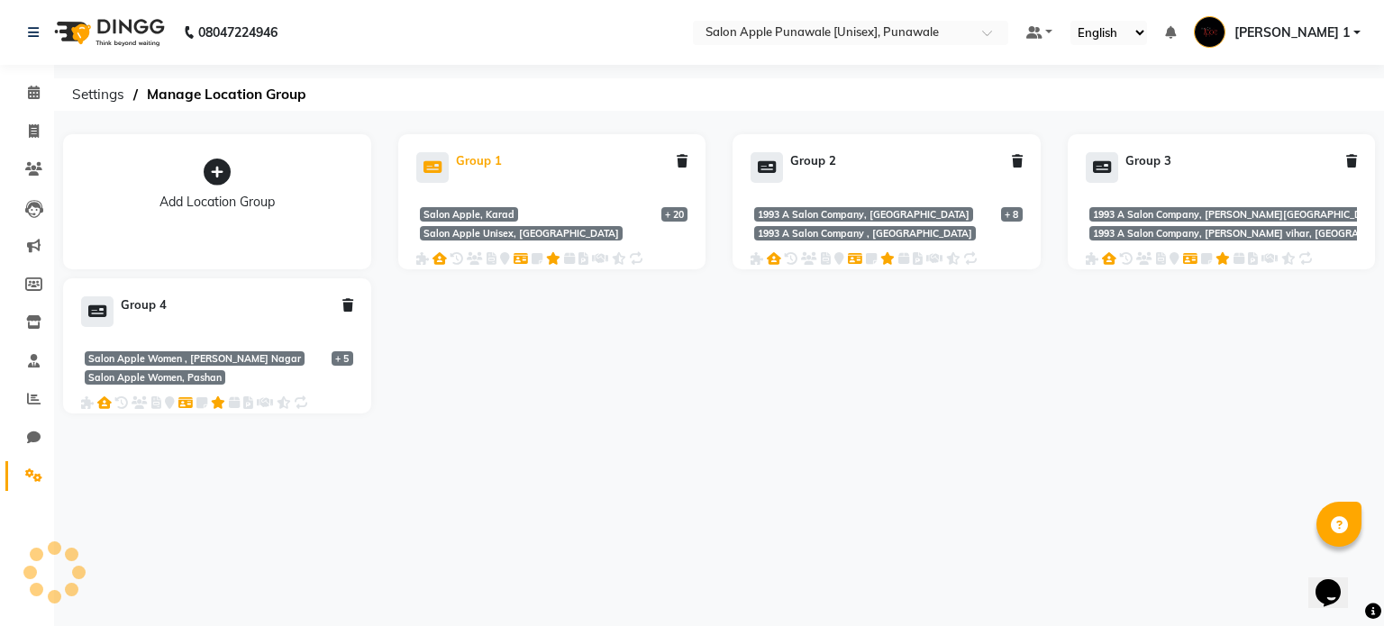
click at [442, 165] on icon at bounding box center [432, 167] width 32 height 31
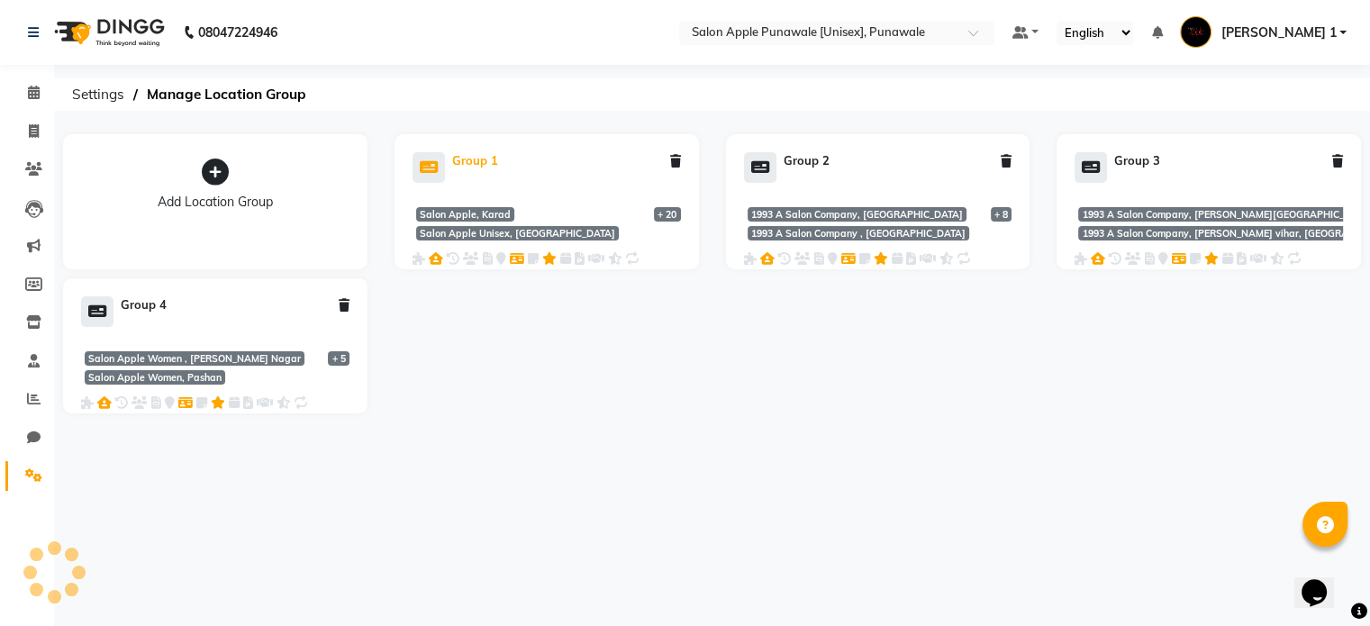
select select
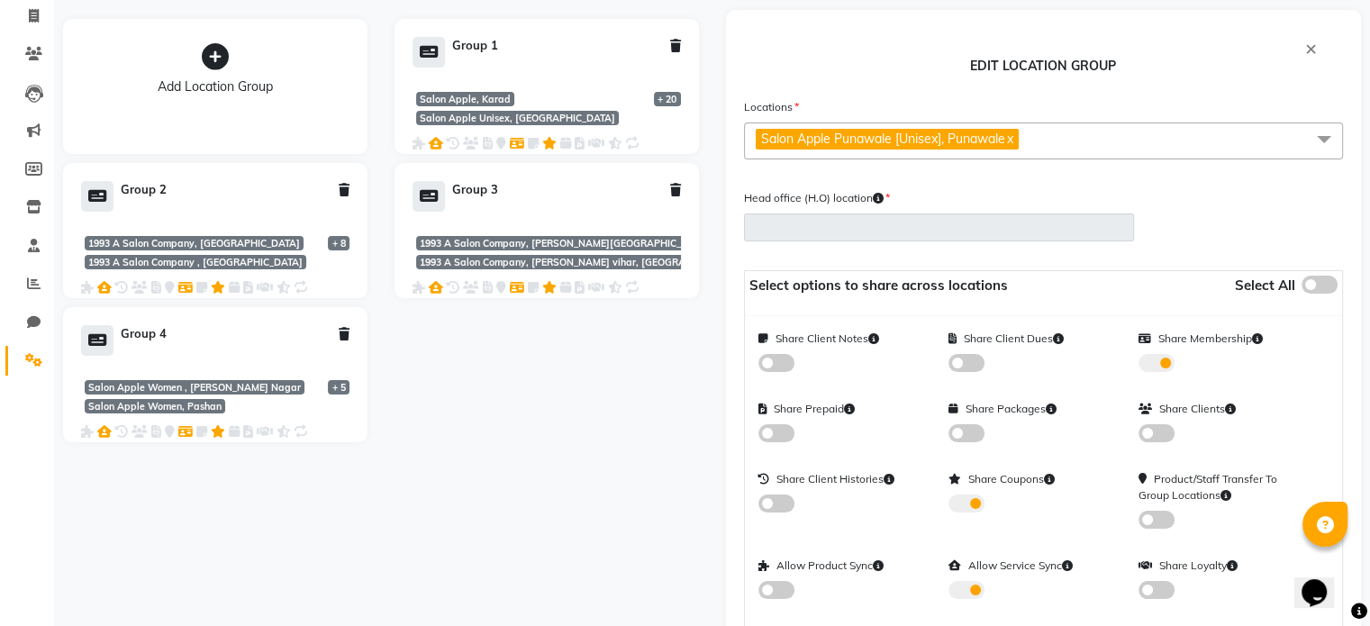
scroll to position [117, 0]
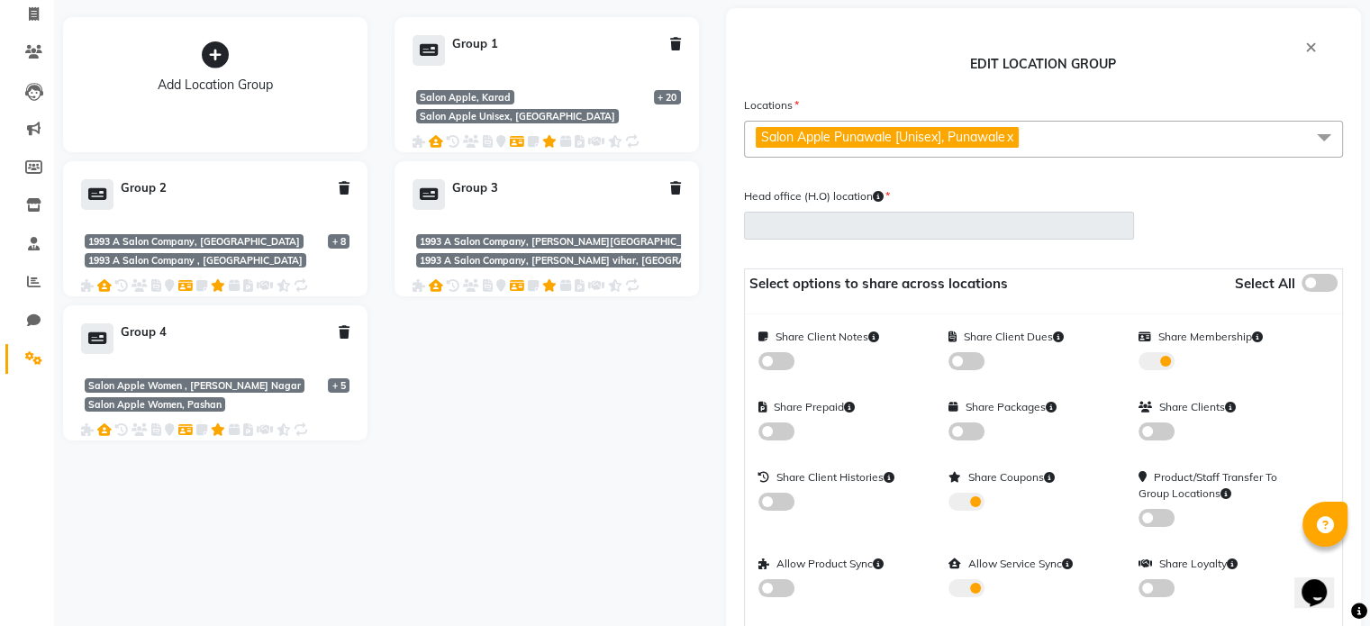
click at [1322, 140] on span at bounding box center [1324, 138] width 36 height 34
click at [1305, 43] on span "×" at bounding box center [1311, 45] width 12 height 24
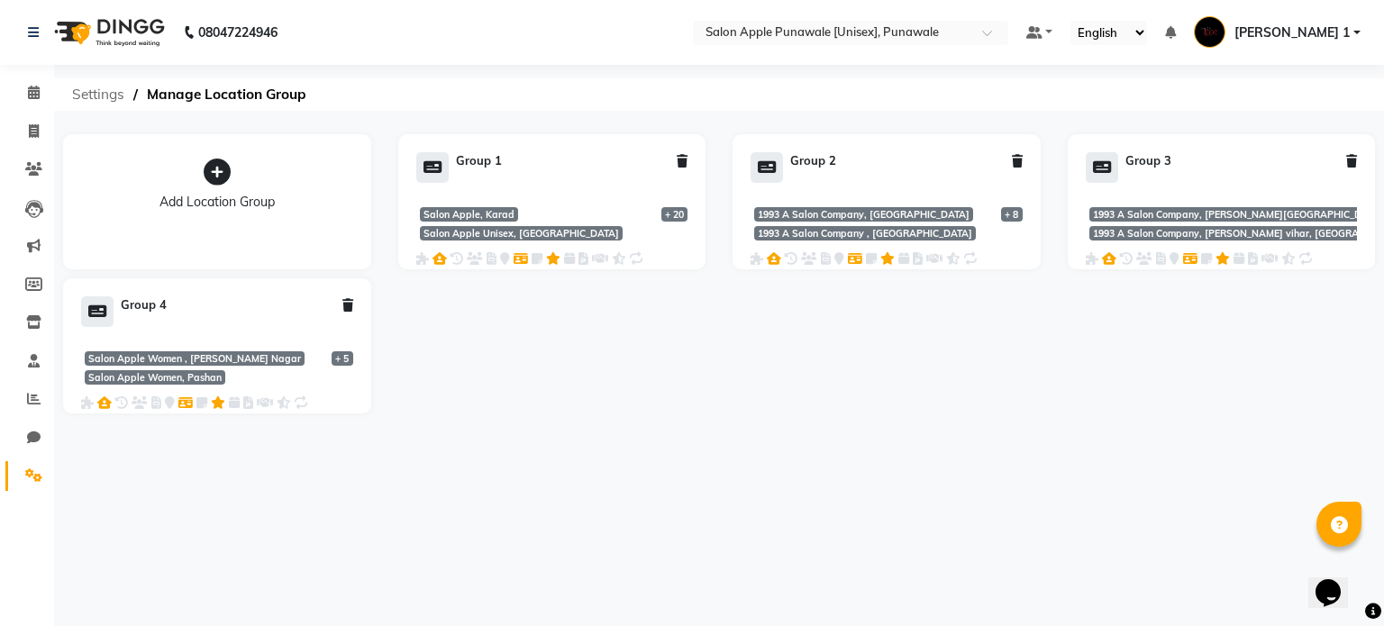
click at [108, 100] on span "Settings" at bounding box center [98, 94] width 70 height 32
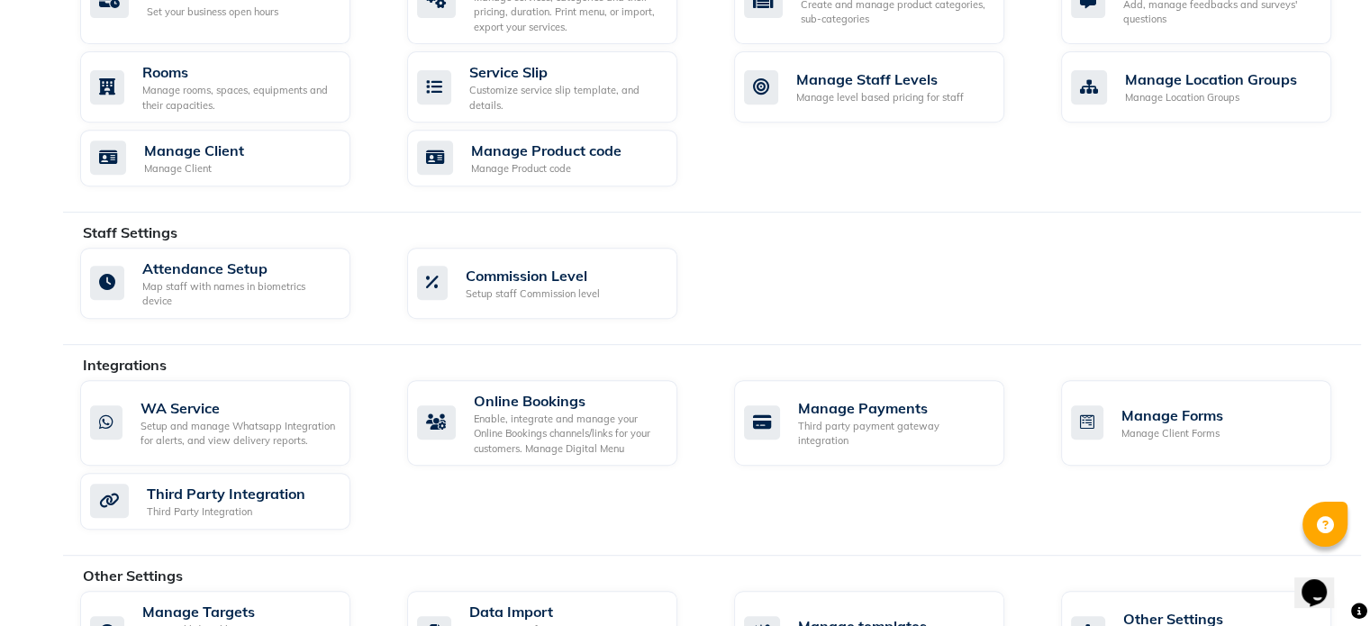
scroll to position [834, 0]
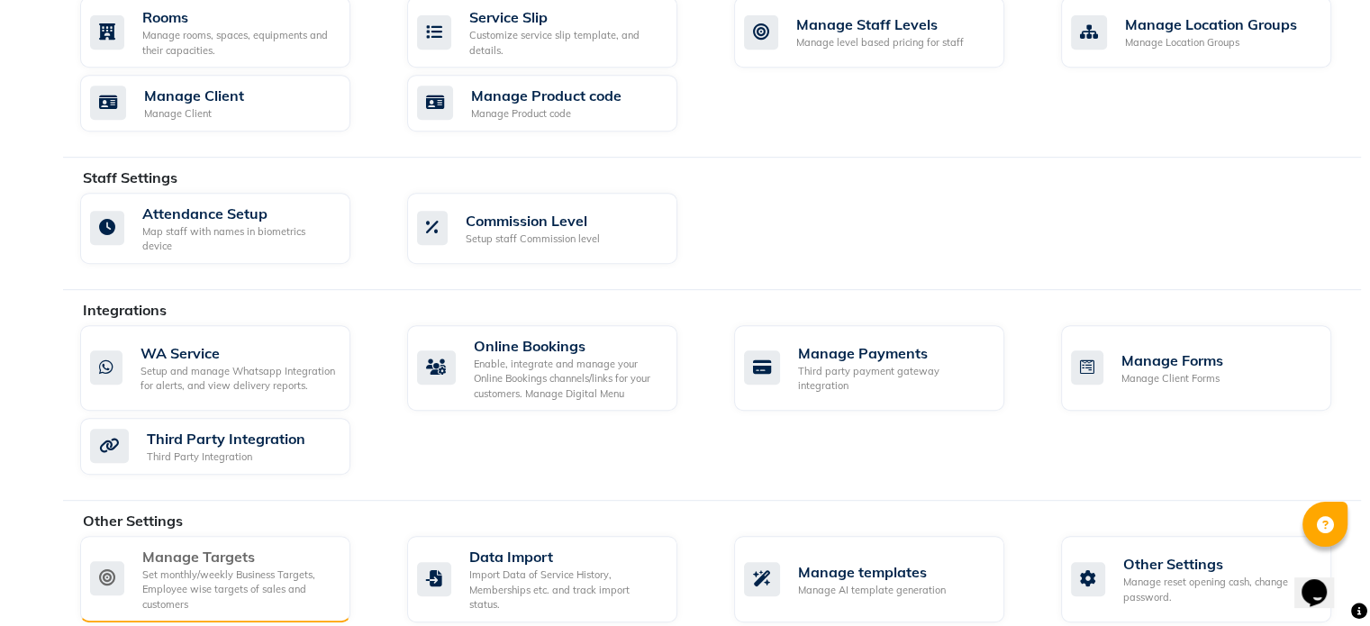
click at [202, 568] on div "Set monthly/weekly Business Targets, Employee wise targets of sales and custome…" at bounding box center [239, 590] width 194 height 45
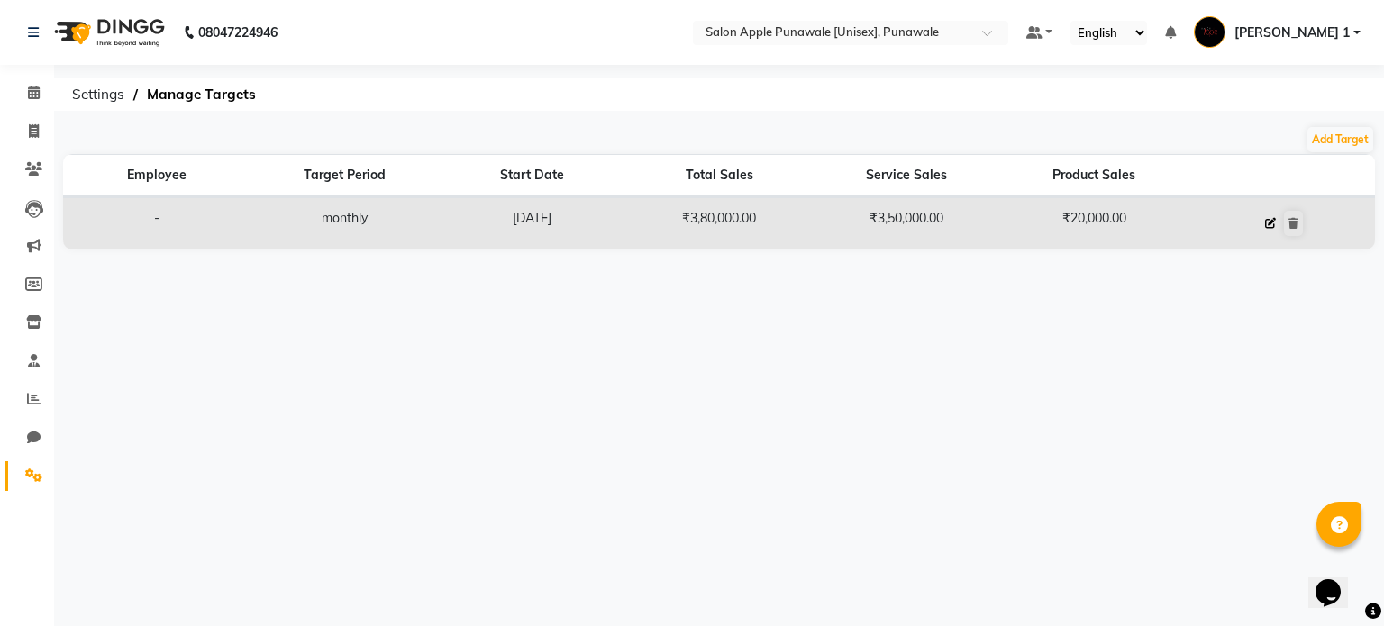
click at [1269, 219] on icon at bounding box center [1270, 223] width 11 height 11
select select "monthly"
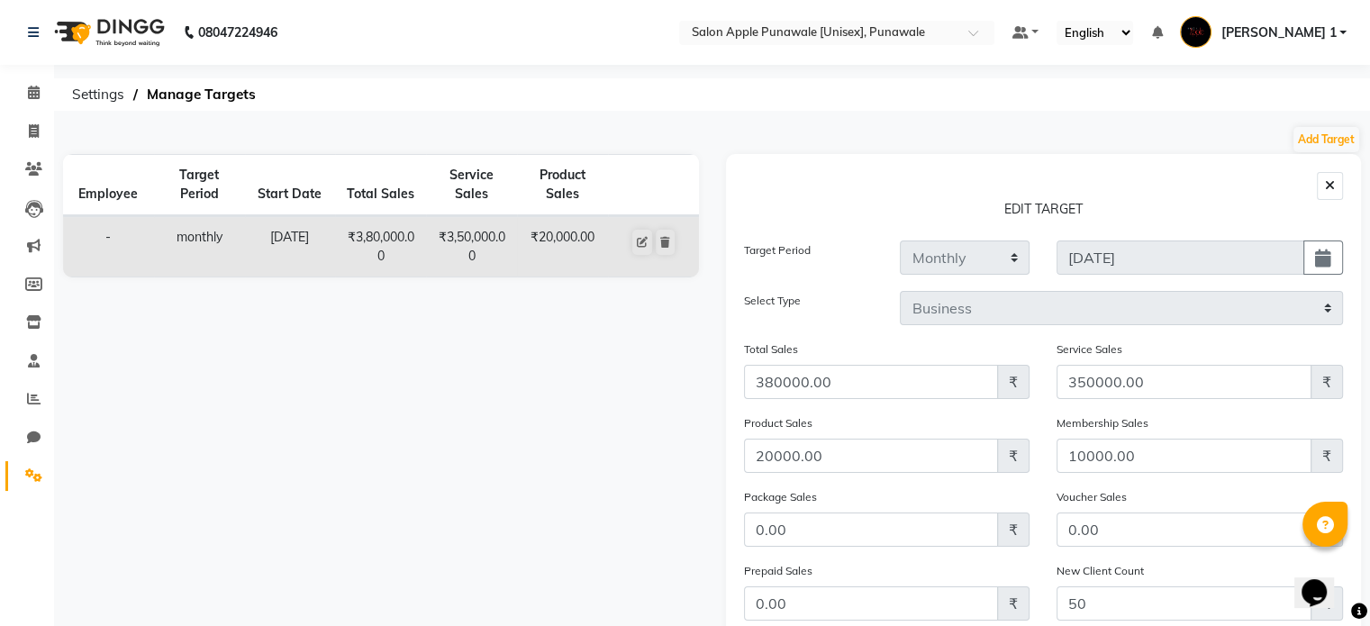
click at [1332, 186] on icon "button" at bounding box center [1330, 185] width 10 height 13
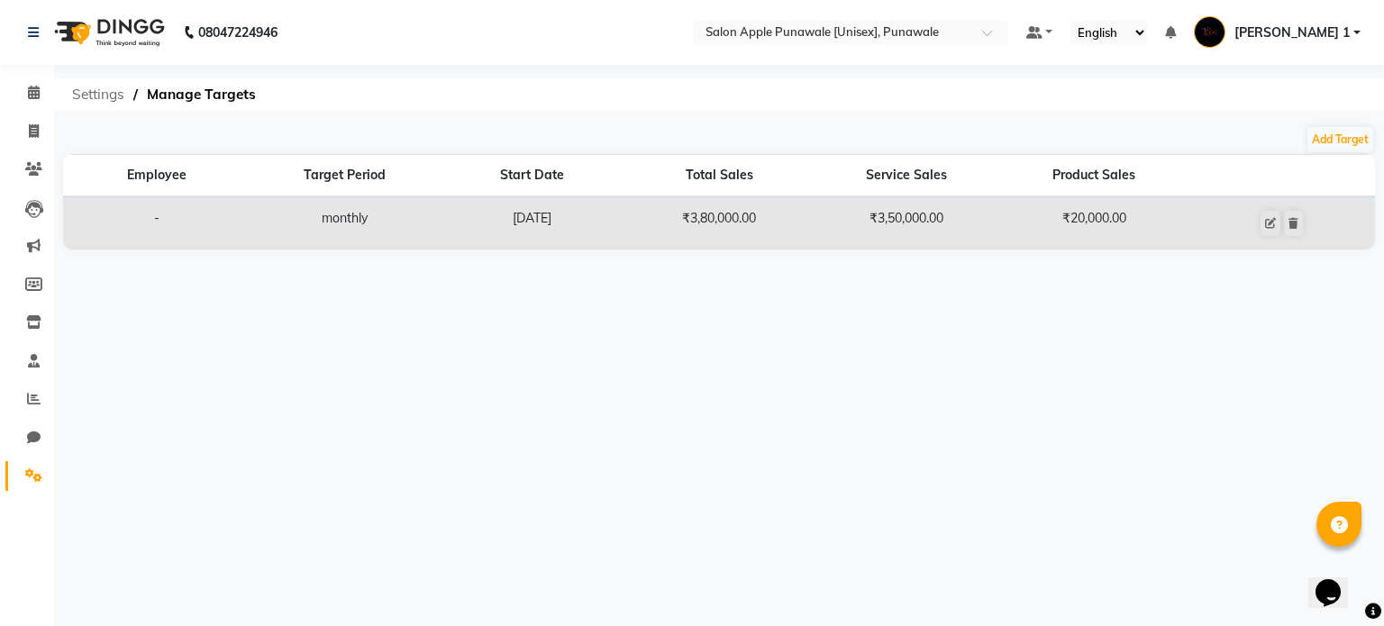
click at [100, 89] on span "Settings" at bounding box center [98, 94] width 70 height 32
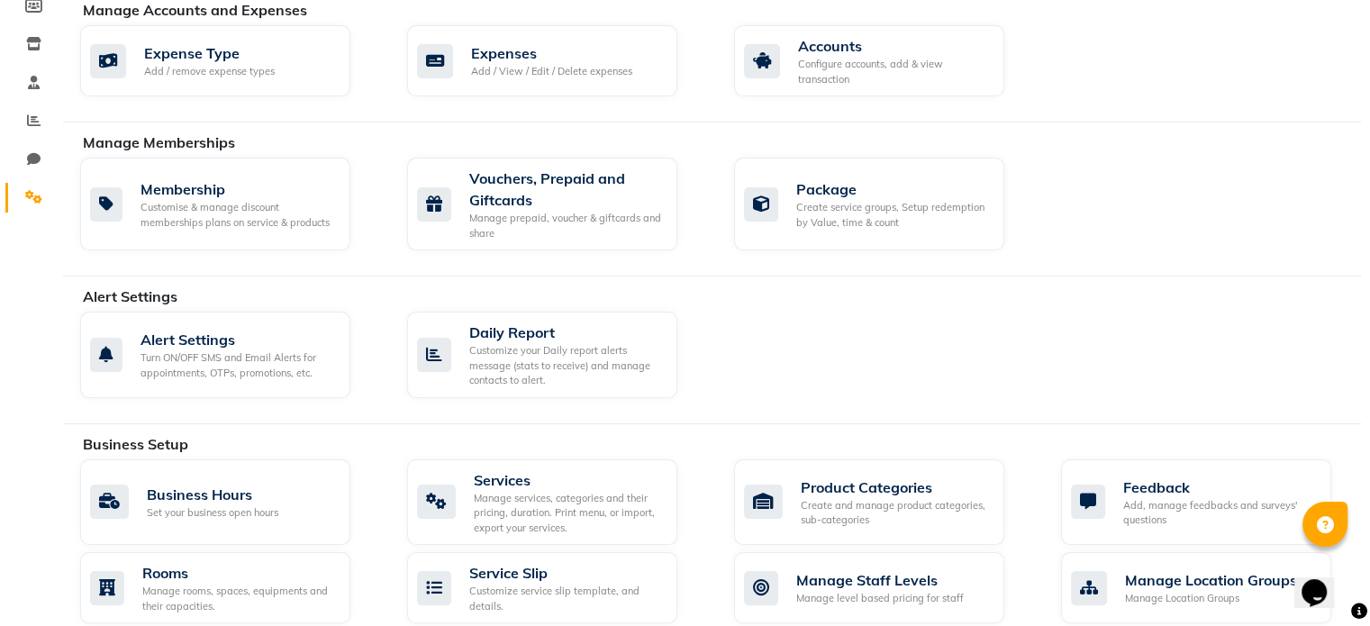
scroll to position [223, 0]
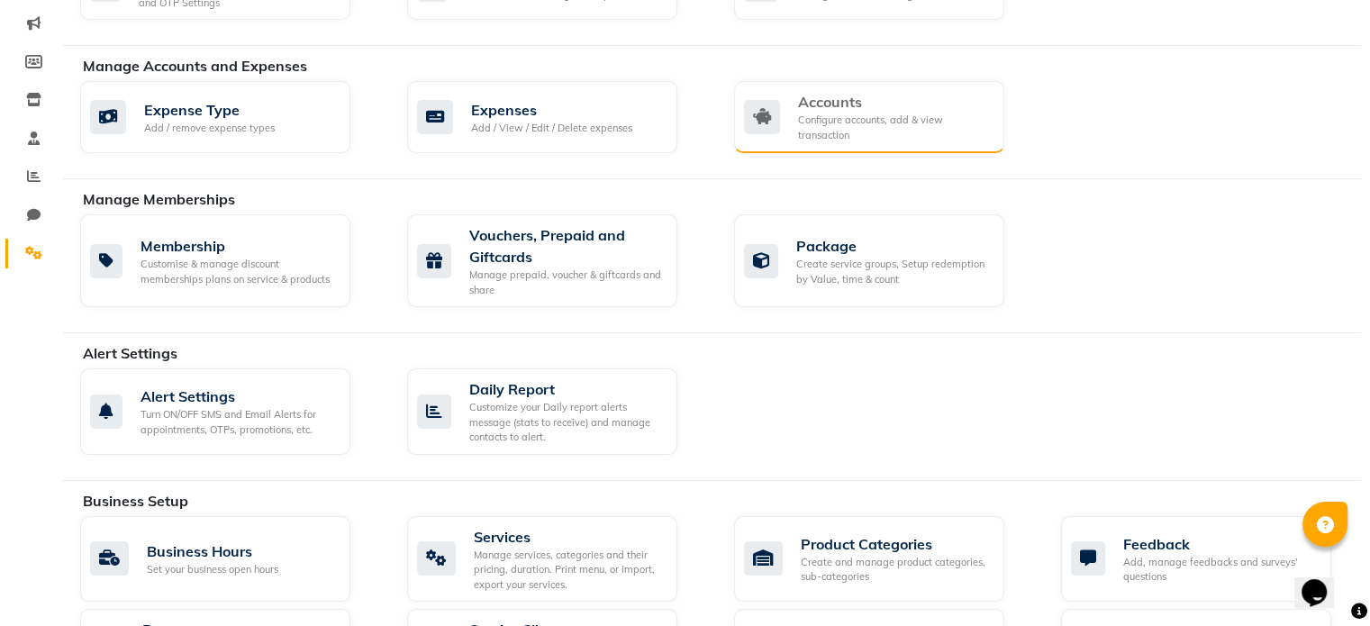
click at [835, 114] on div "Configure accounts, add & view transaction" at bounding box center [894, 128] width 192 height 30
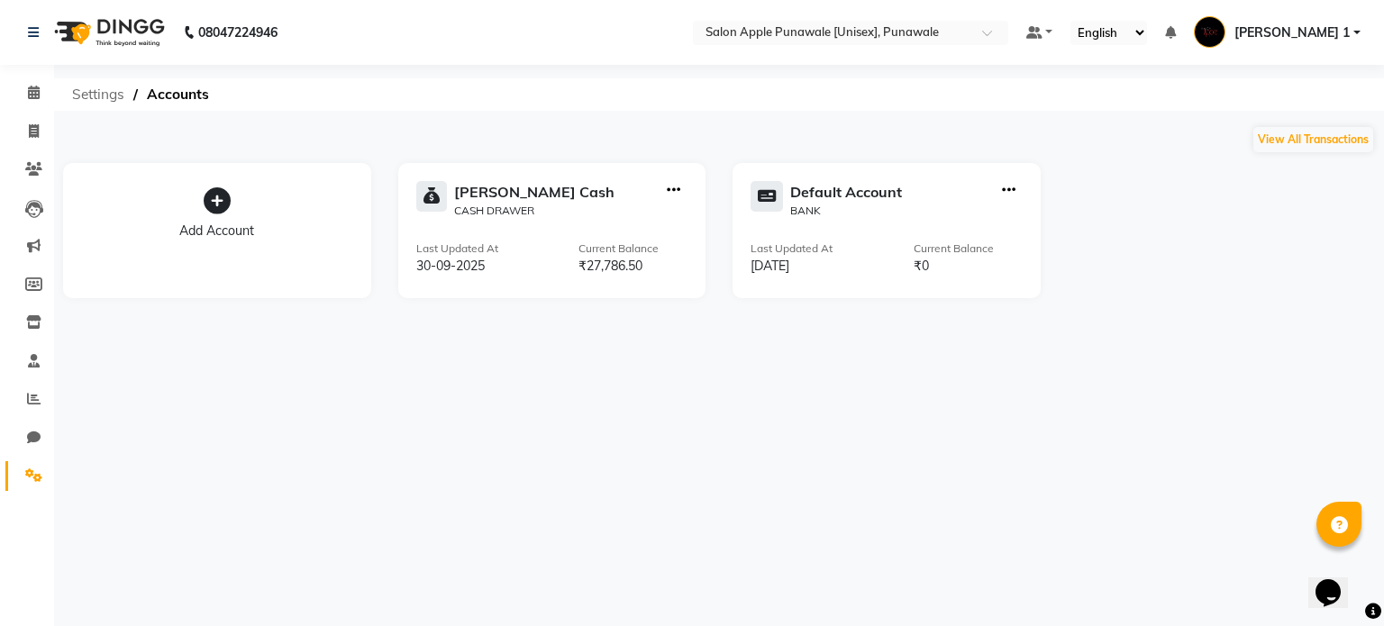
click at [101, 88] on span "Settings" at bounding box center [98, 94] width 70 height 32
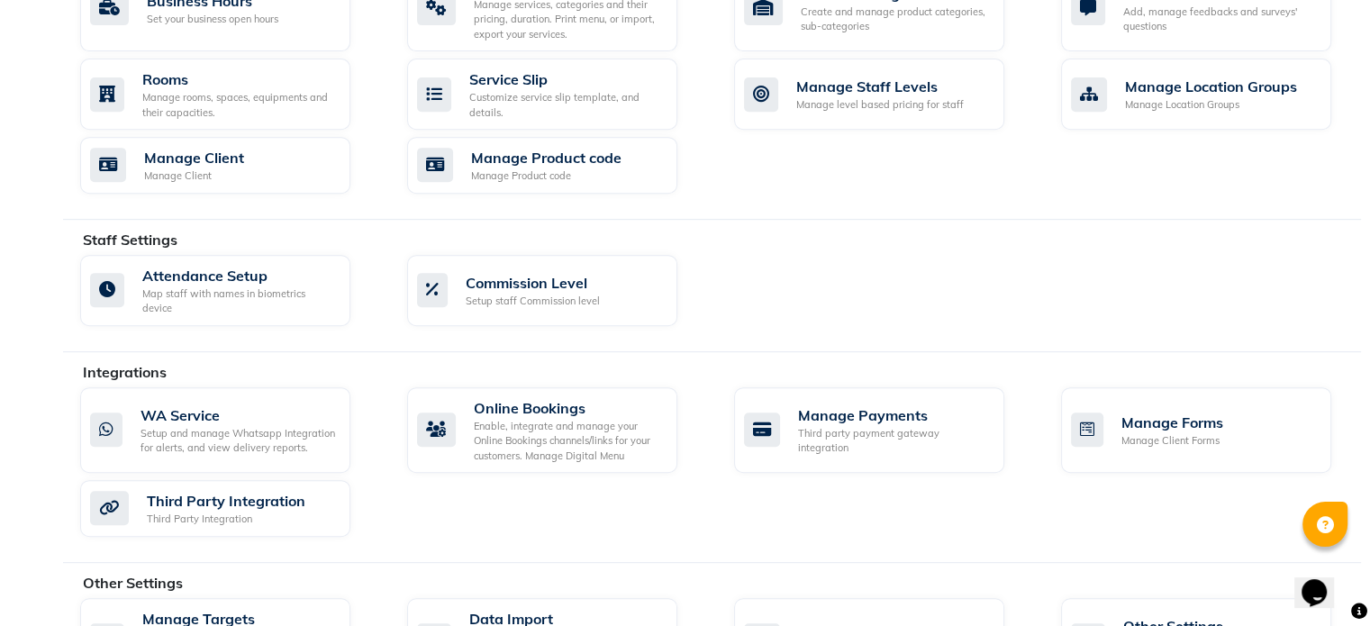
scroll to position [834, 0]
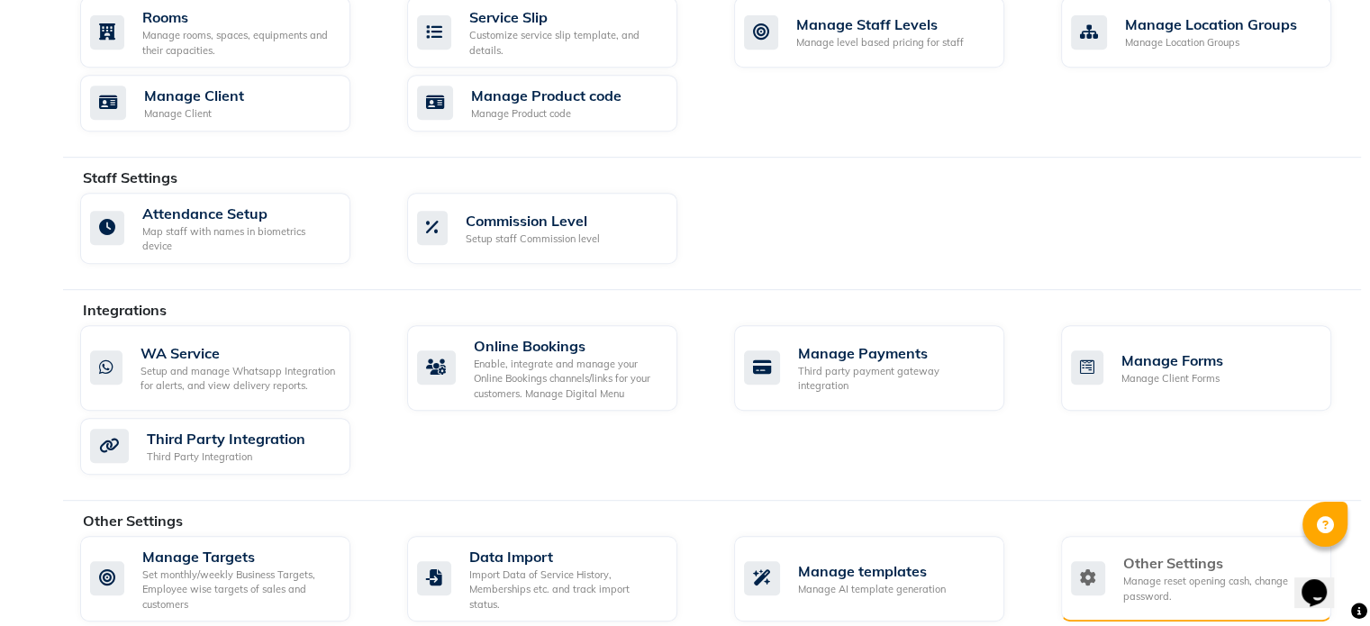
click at [1200, 574] on div "Manage reset opening cash, change password." at bounding box center [1220, 589] width 194 height 30
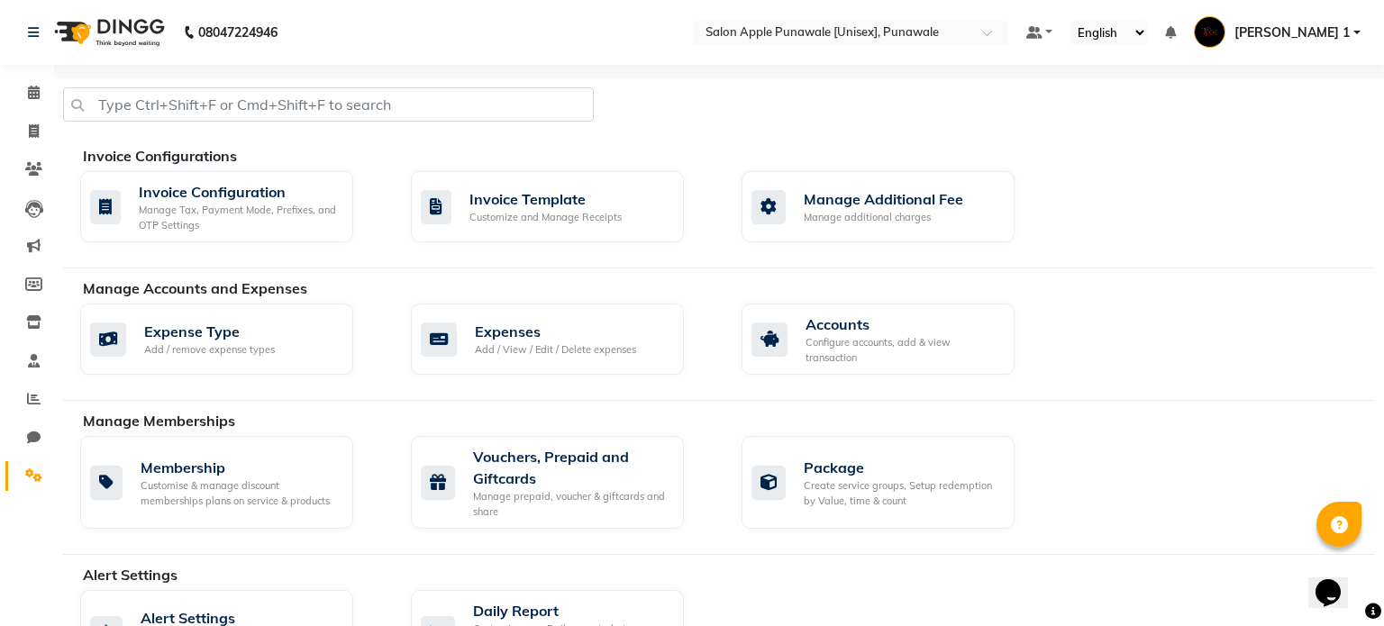
select select "2: 15"
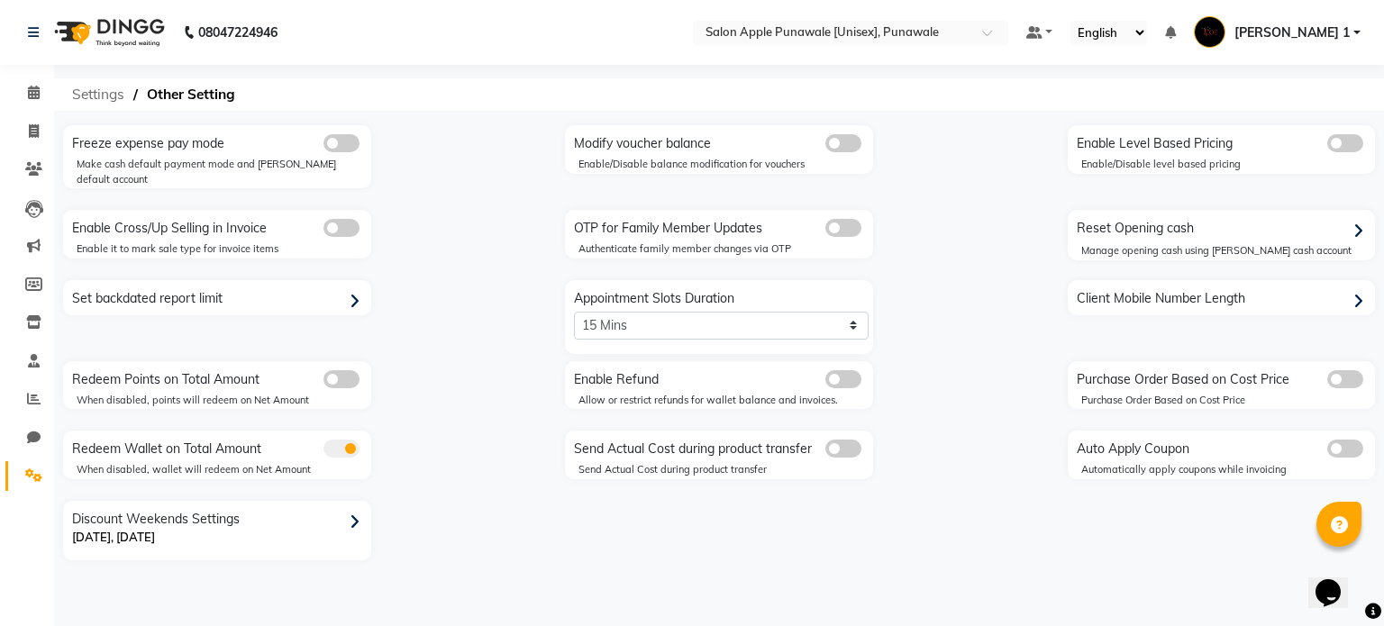
click at [104, 82] on span "Settings" at bounding box center [98, 94] width 70 height 32
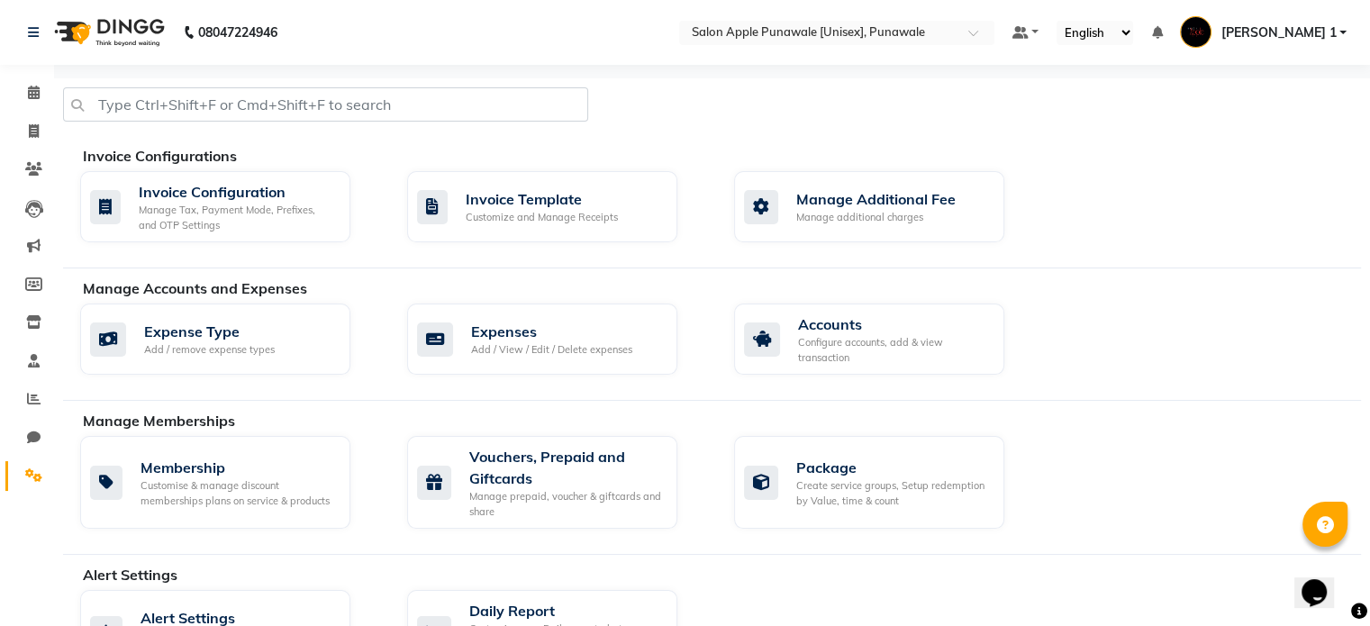
click at [1297, 26] on span "[PERSON_NAME] 1" at bounding box center [1278, 32] width 115 height 19
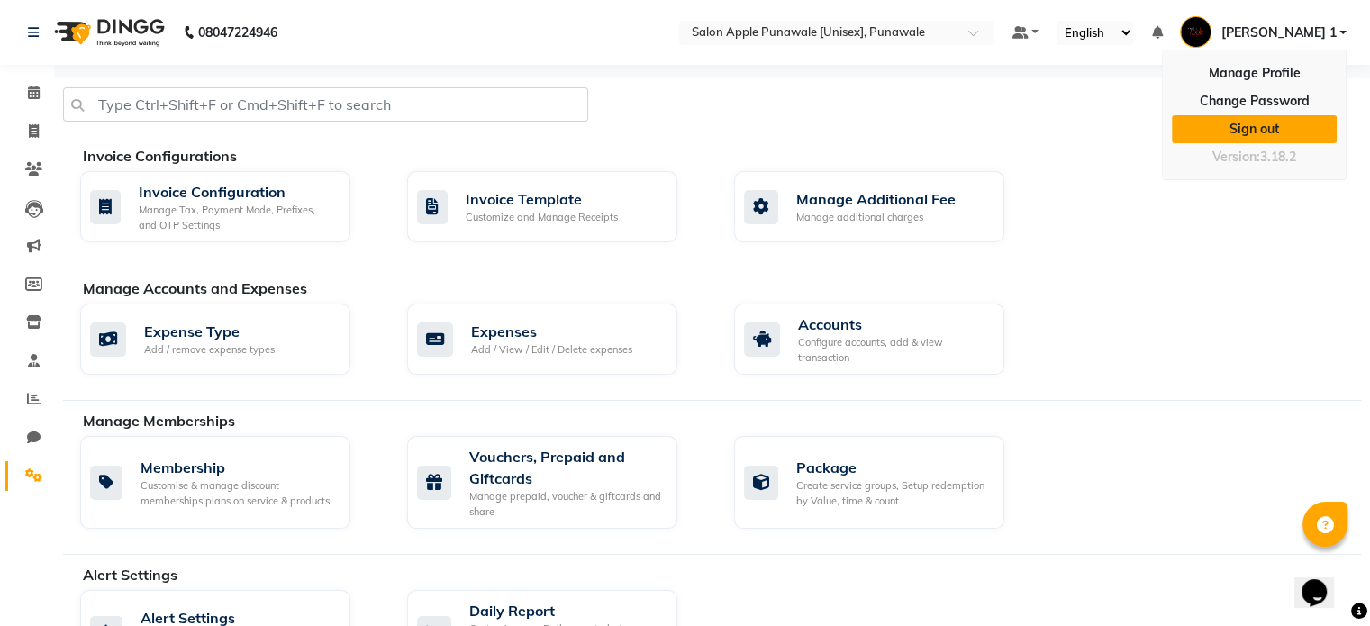
click at [1257, 128] on link "Sign out" at bounding box center [1254, 129] width 165 height 28
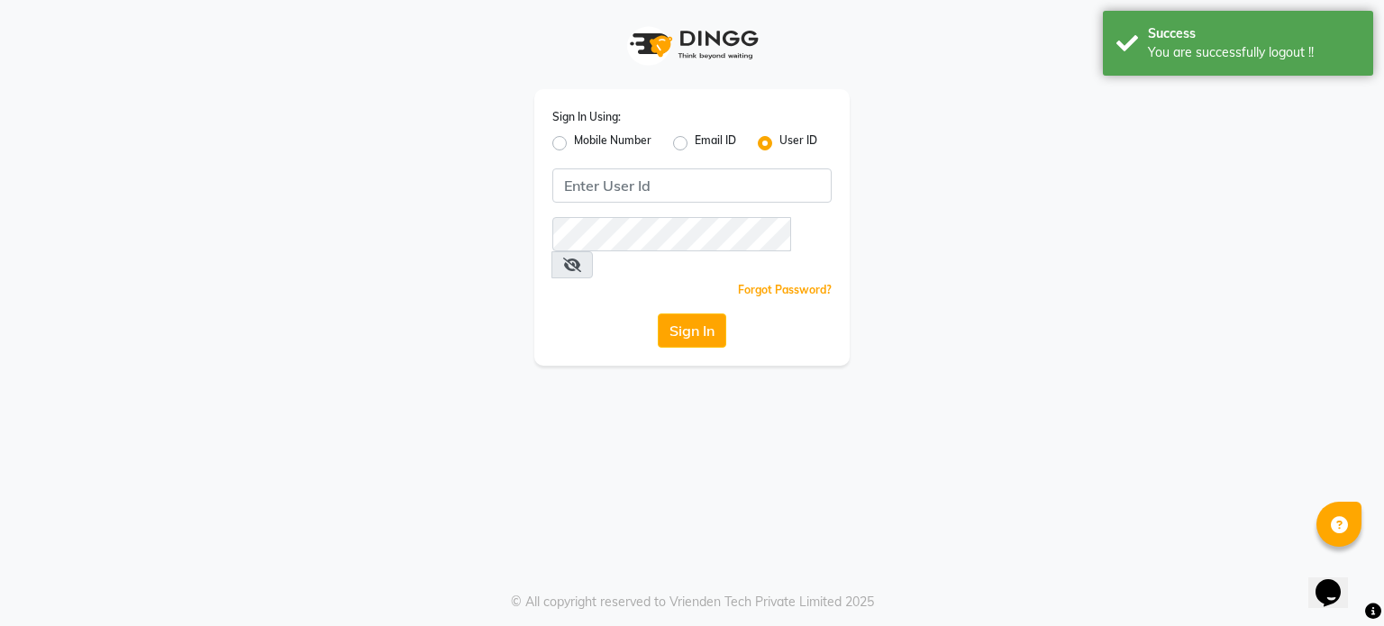
click at [574, 145] on label "Mobile Number" at bounding box center [612, 143] width 77 height 22
click at [574, 144] on input "Mobile Number" at bounding box center [580, 138] width 12 height 12
radio input "true"
radio input "false"
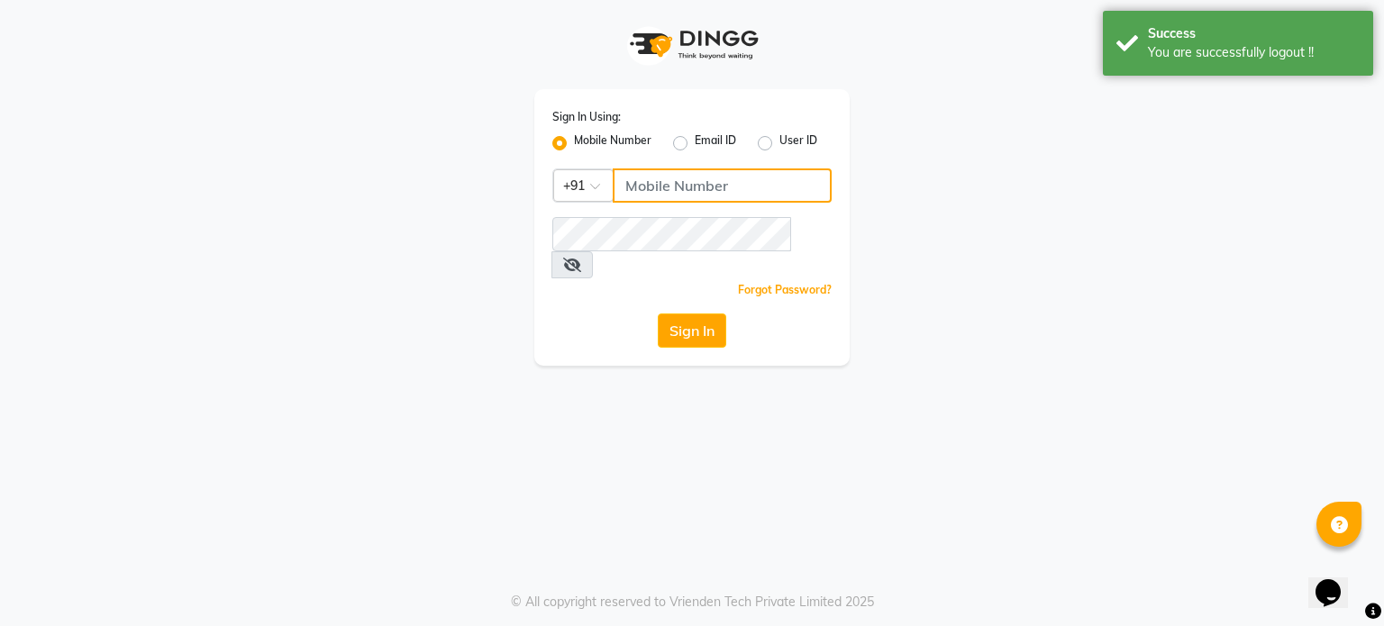
click at [674, 178] on input "Username" at bounding box center [722, 185] width 219 height 34
type input "9975627261"
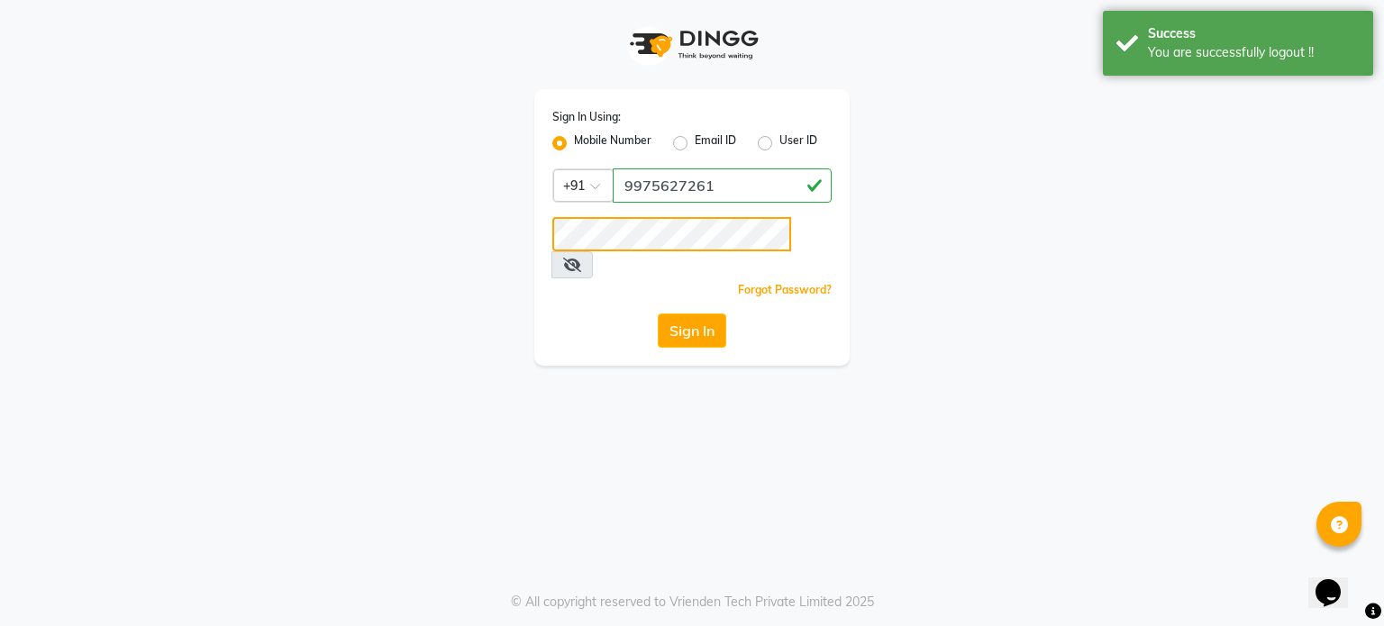
click at [658, 314] on button "Sign In" at bounding box center [692, 331] width 68 height 34
